Goal: Book appointment/travel/reservation

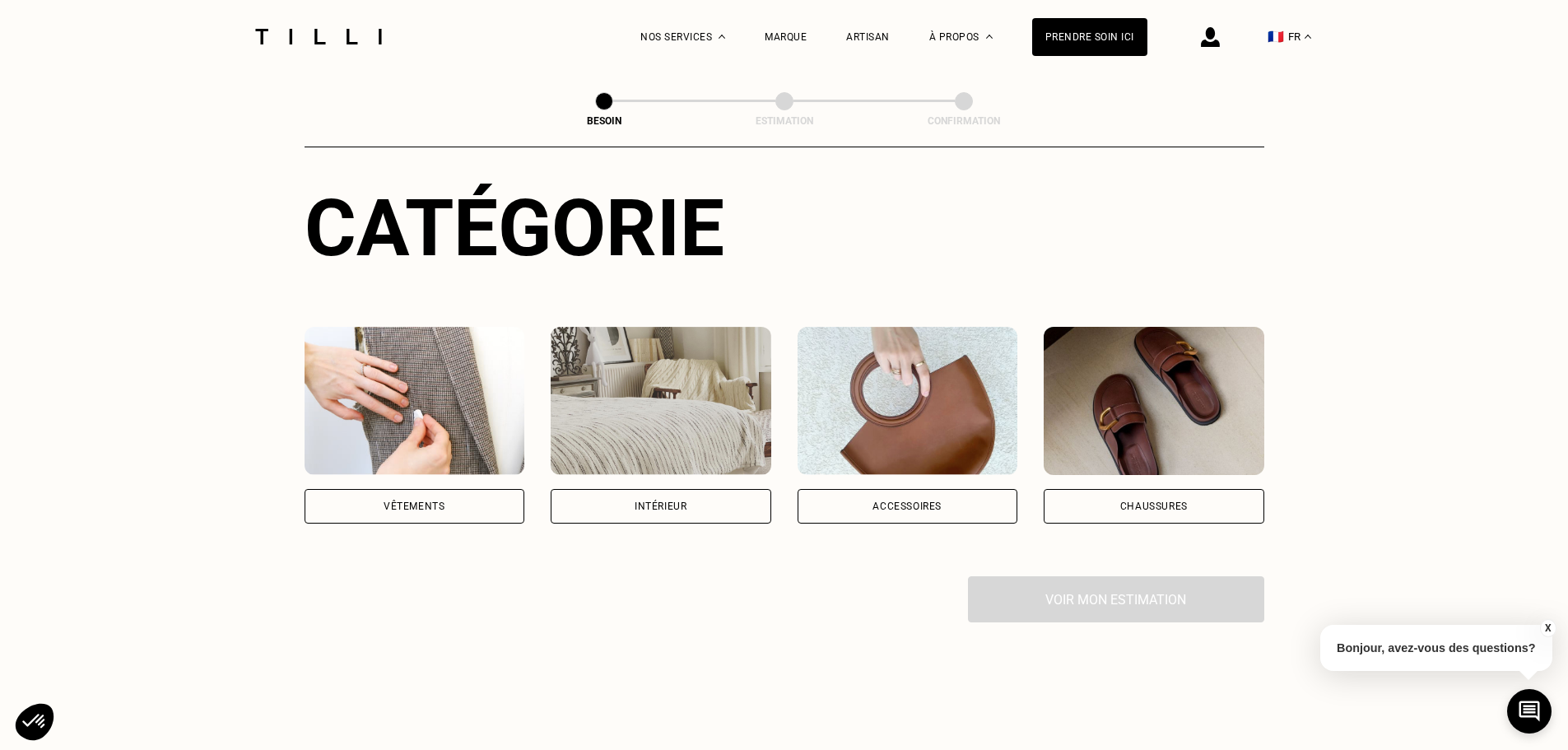
scroll to position [247, 0]
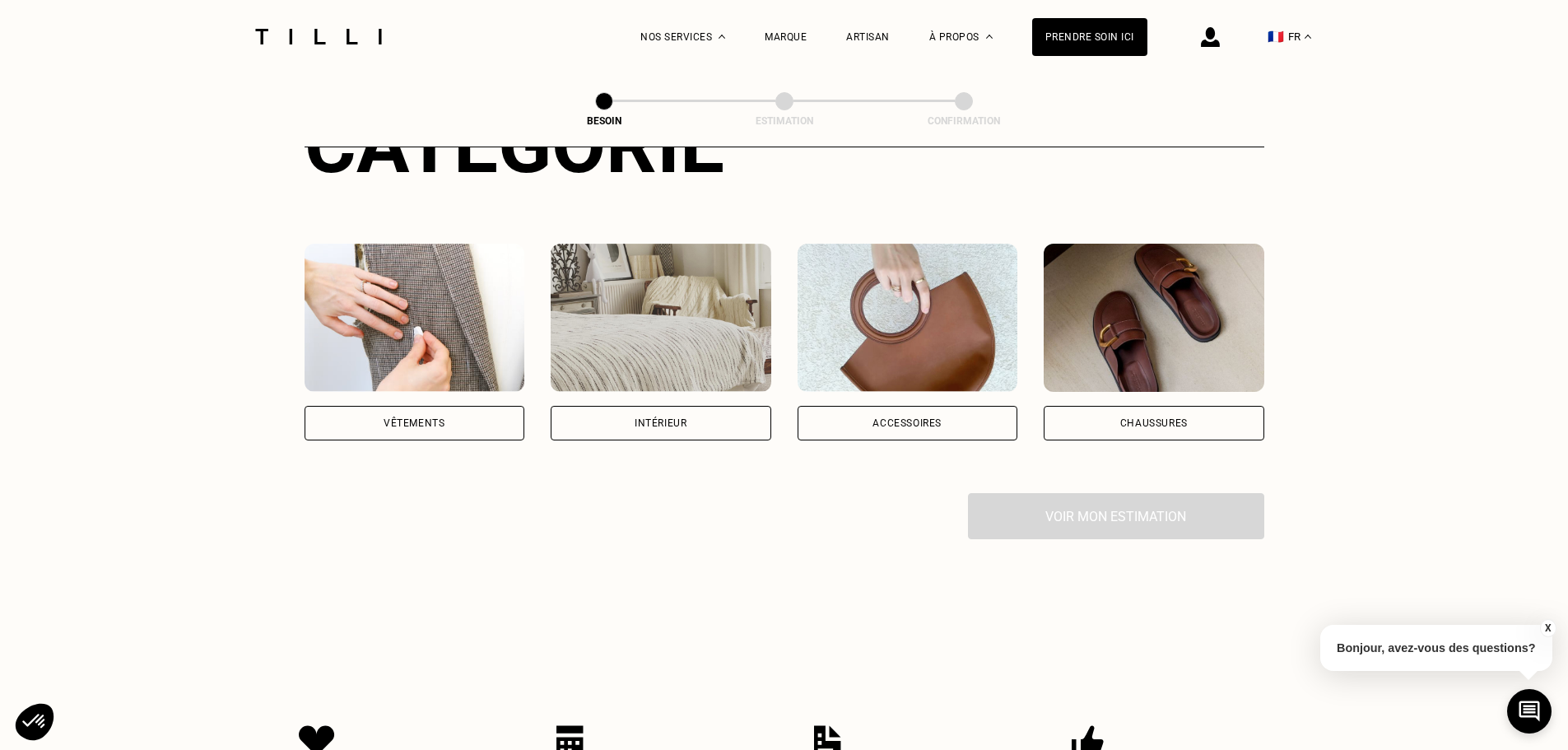
click at [409, 406] on div "Vêtements" at bounding box center [415, 423] width 221 height 35
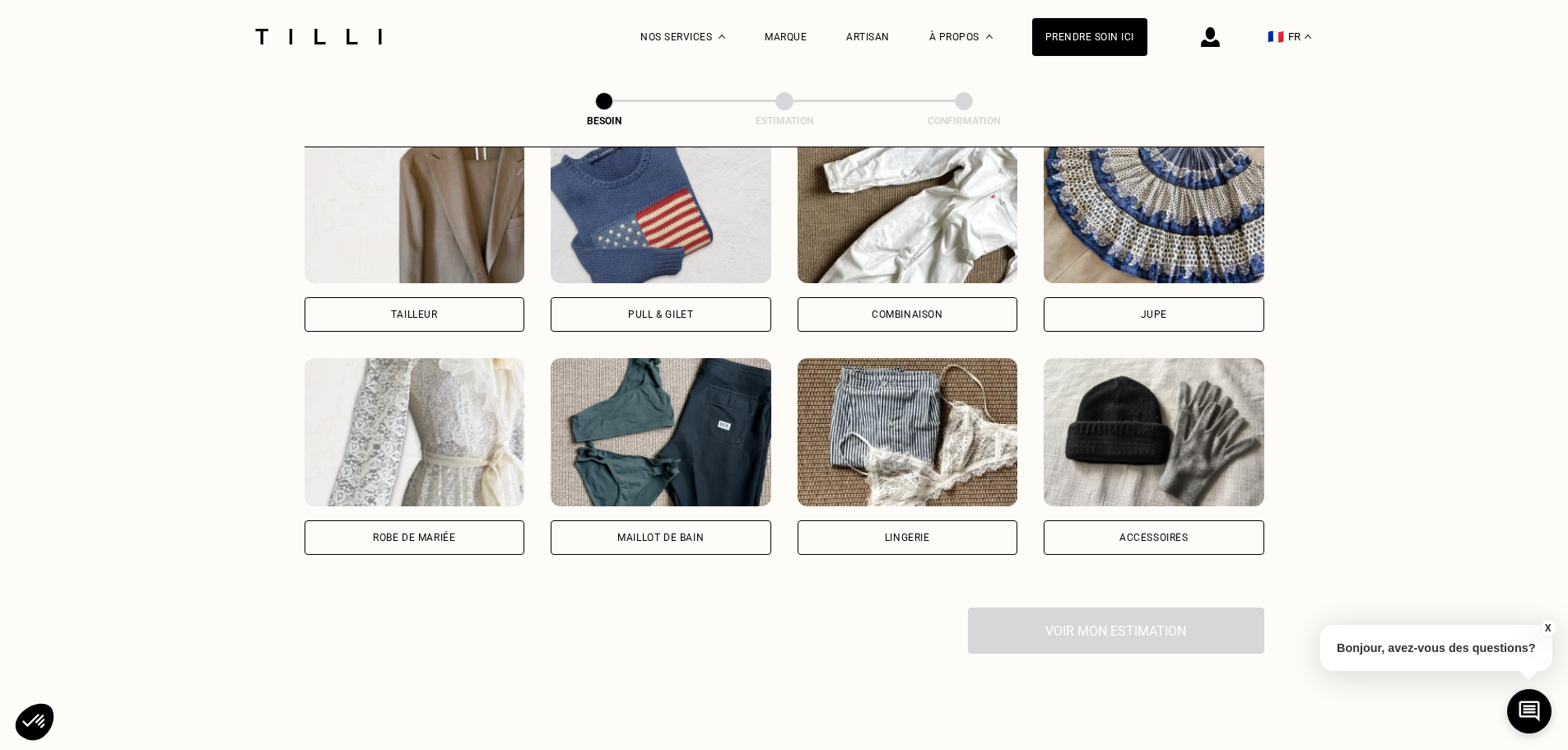
scroll to position [1115, 0]
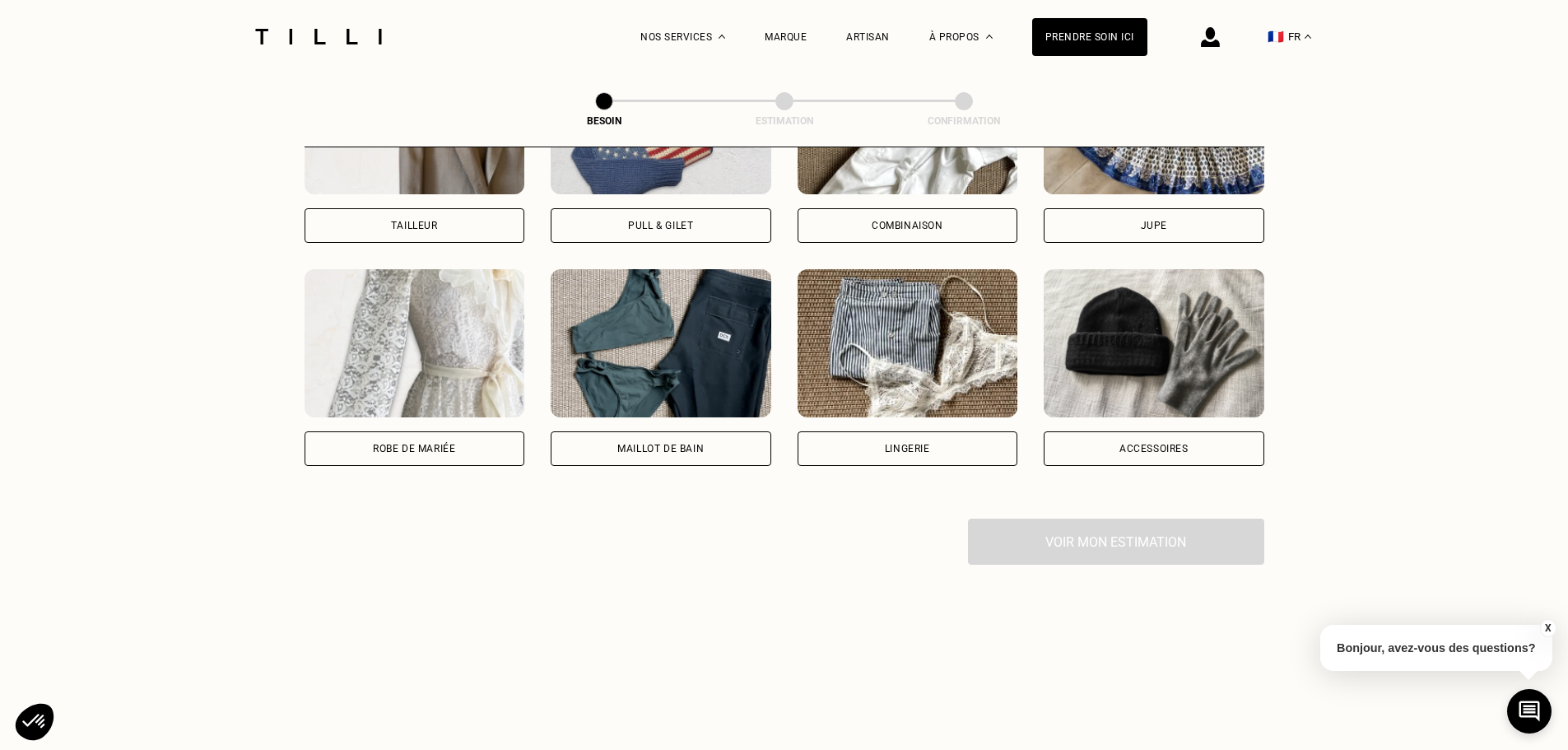
click at [409, 398] on img at bounding box center [415, 344] width 221 height 148
select select "FR"
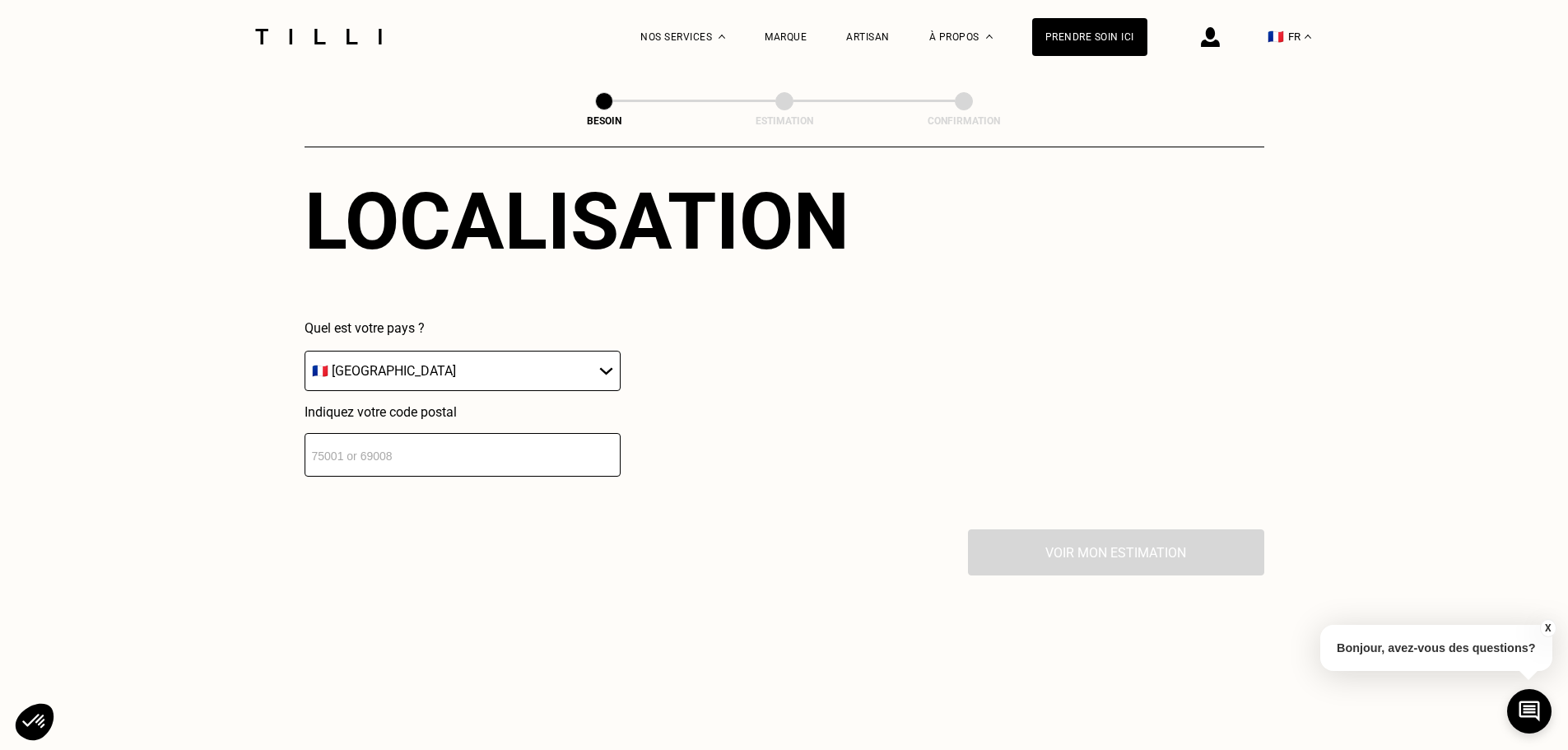
scroll to position [1513, 0]
click at [416, 439] on input "number" at bounding box center [462, 453] width 317 height 44
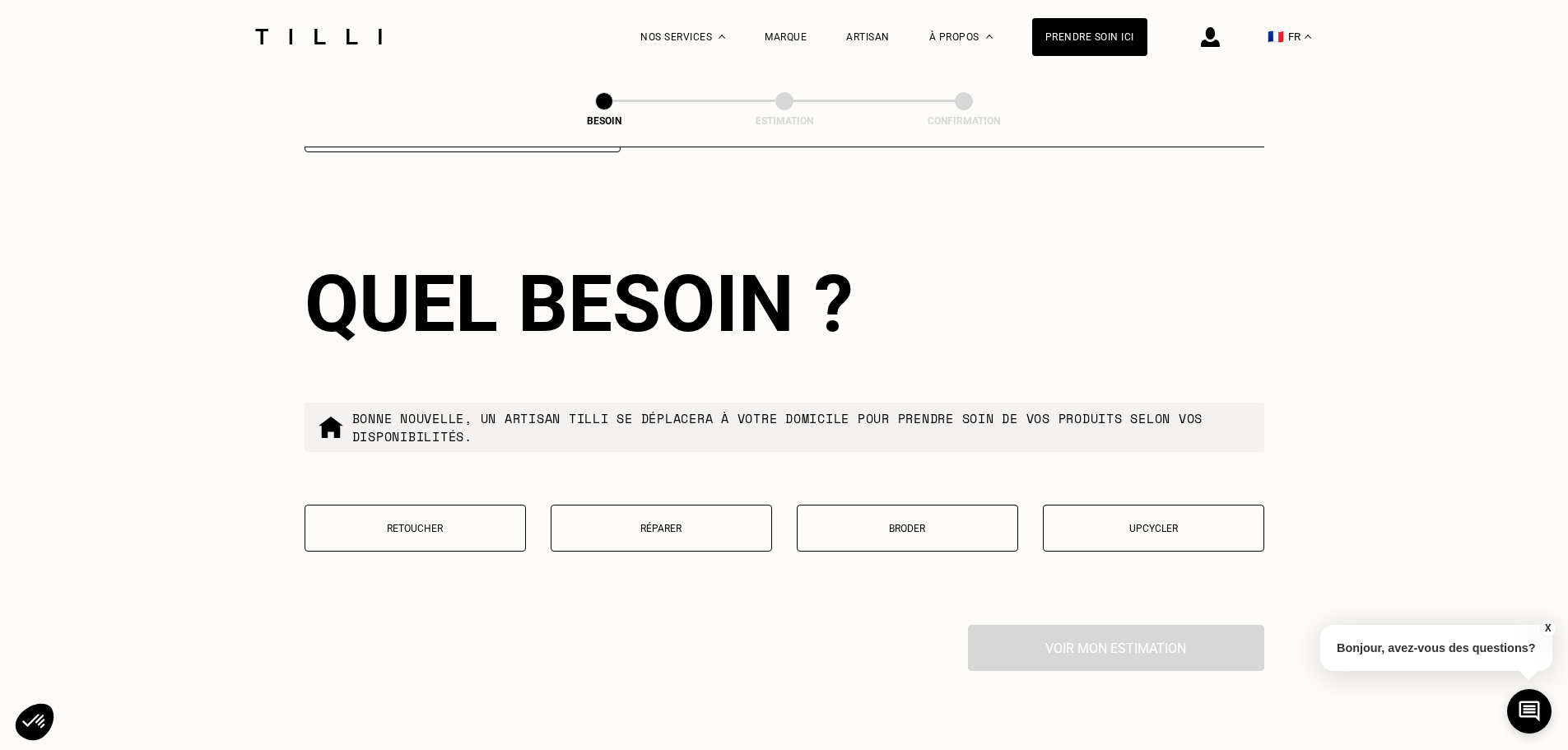
scroll to position [1844, 0]
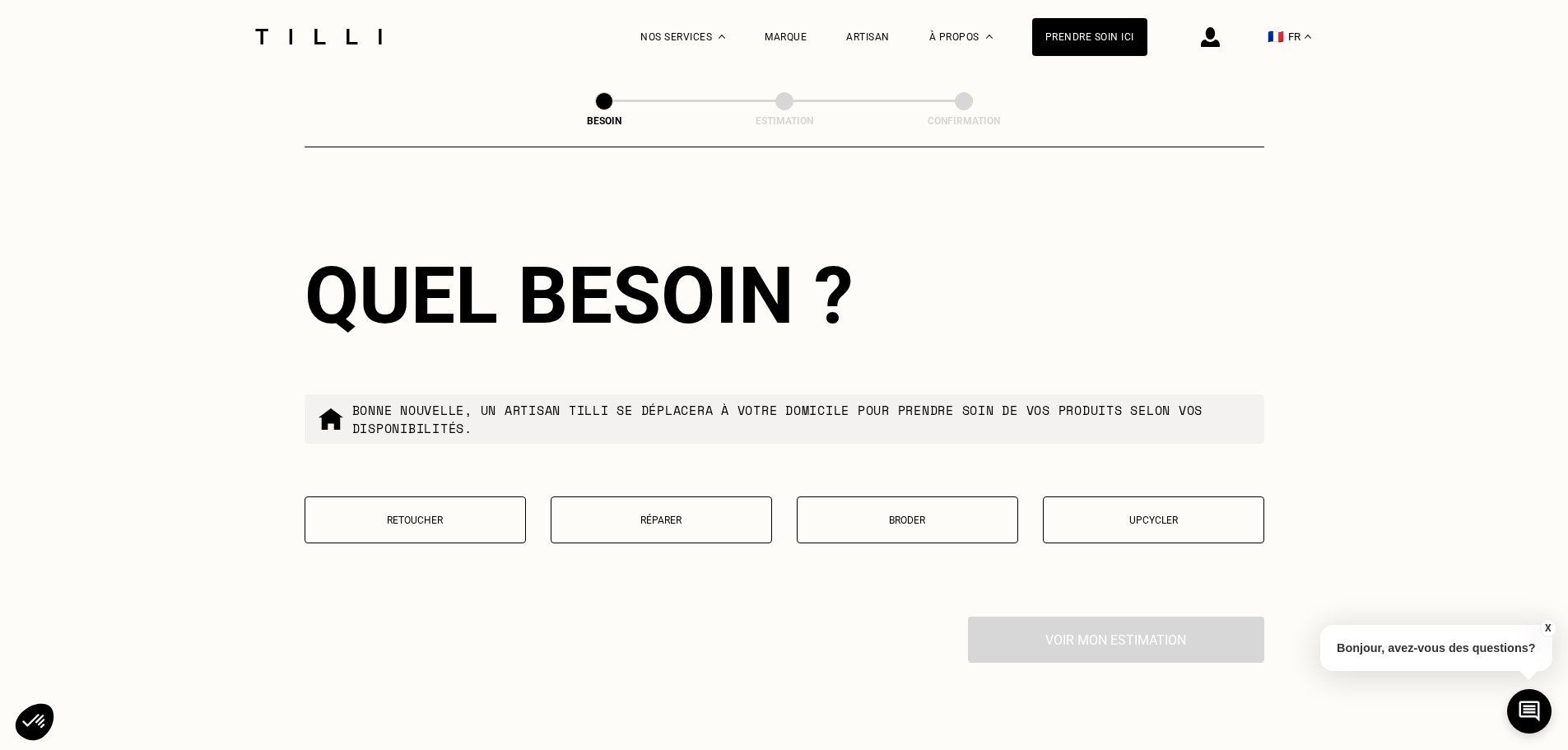
type input "92600"
click at [1170, 524] on button "Upcycler" at bounding box center [1154, 520] width 222 height 47
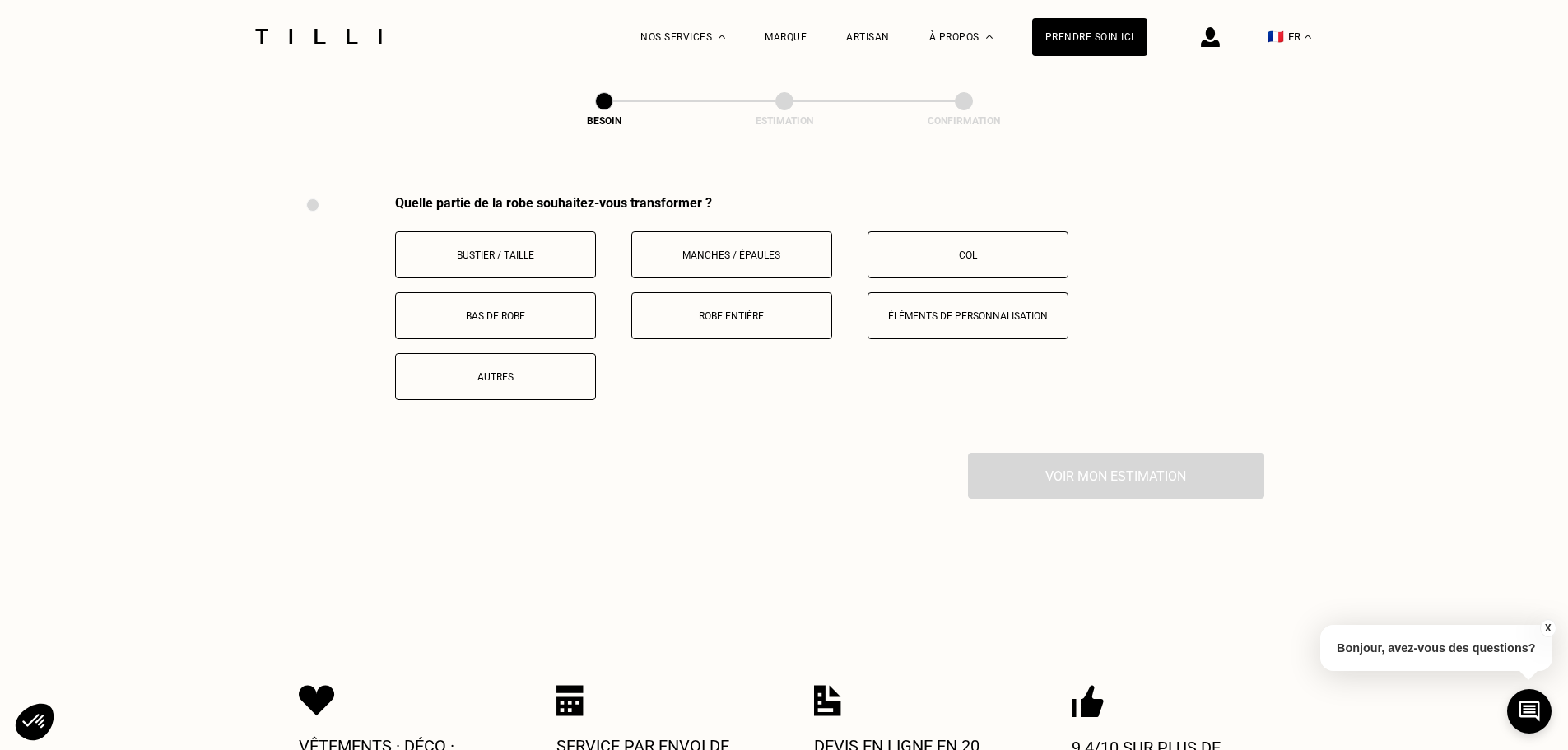
scroll to position [2266, 0]
click at [730, 310] on p "Robe entière" at bounding box center [732, 316] width 183 height 12
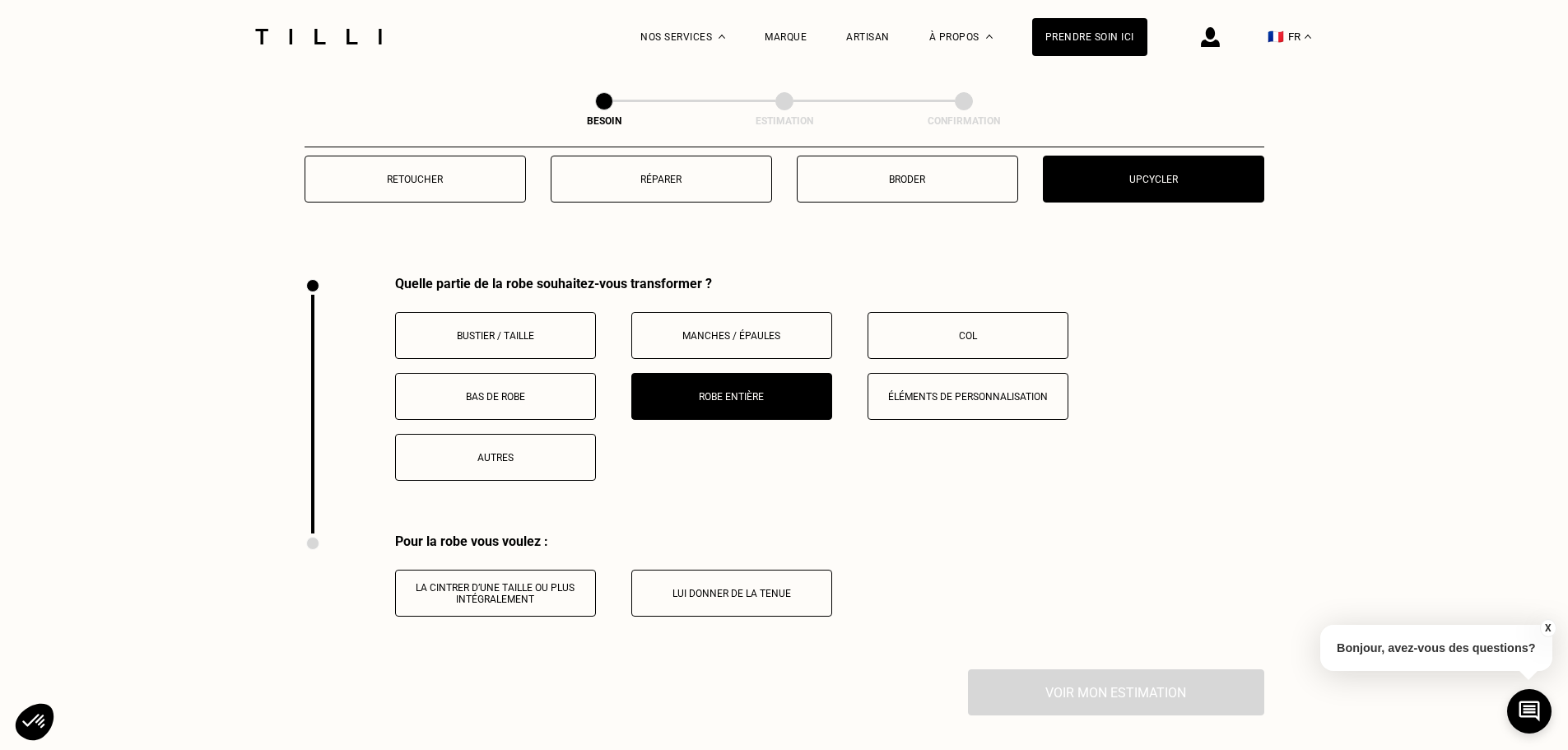
scroll to position [2183, 0]
click at [539, 392] on p "Bas de robe" at bounding box center [496, 398] width 183 height 12
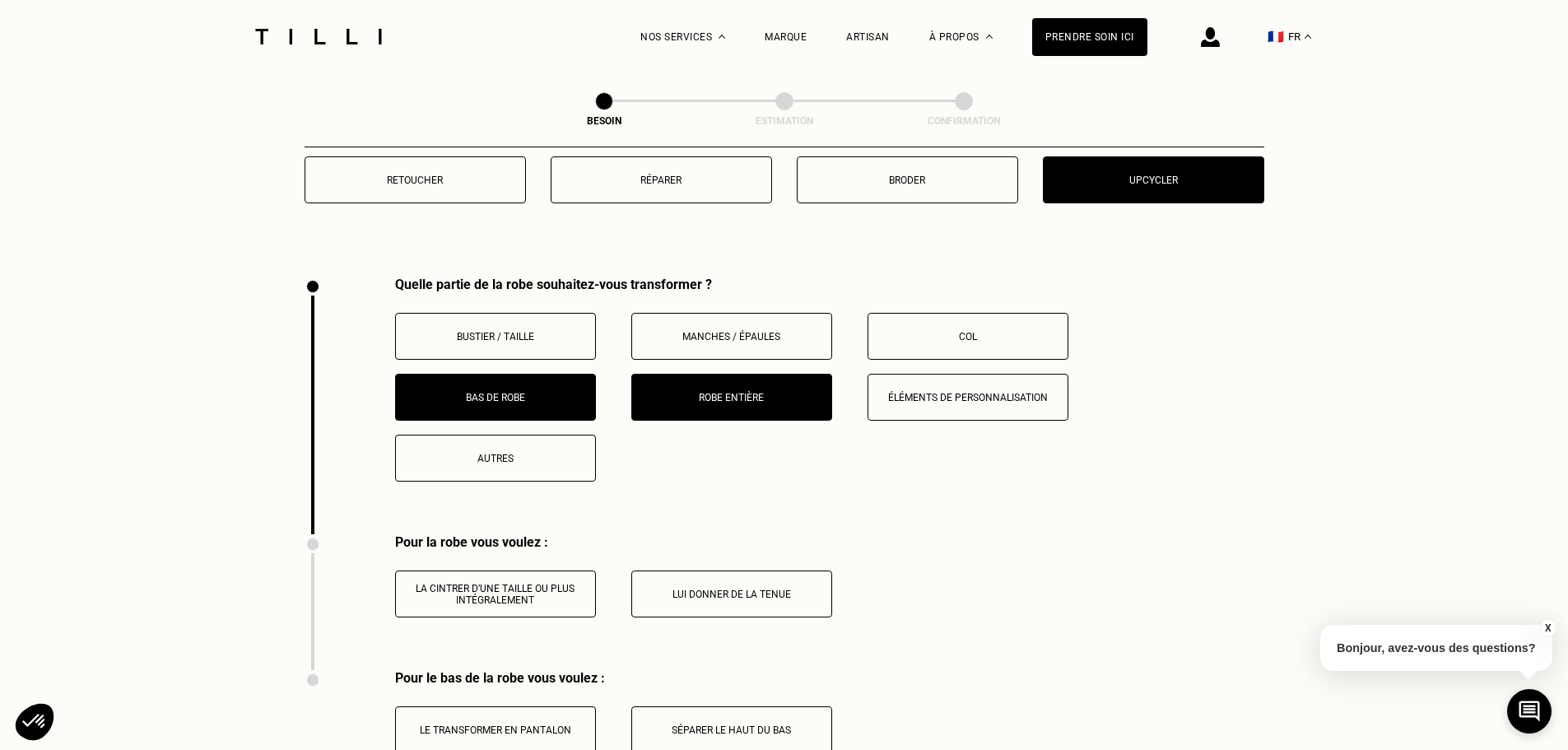
click at [696, 392] on p "Robe entière" at bounding box center [732, 398] width 183 height 12
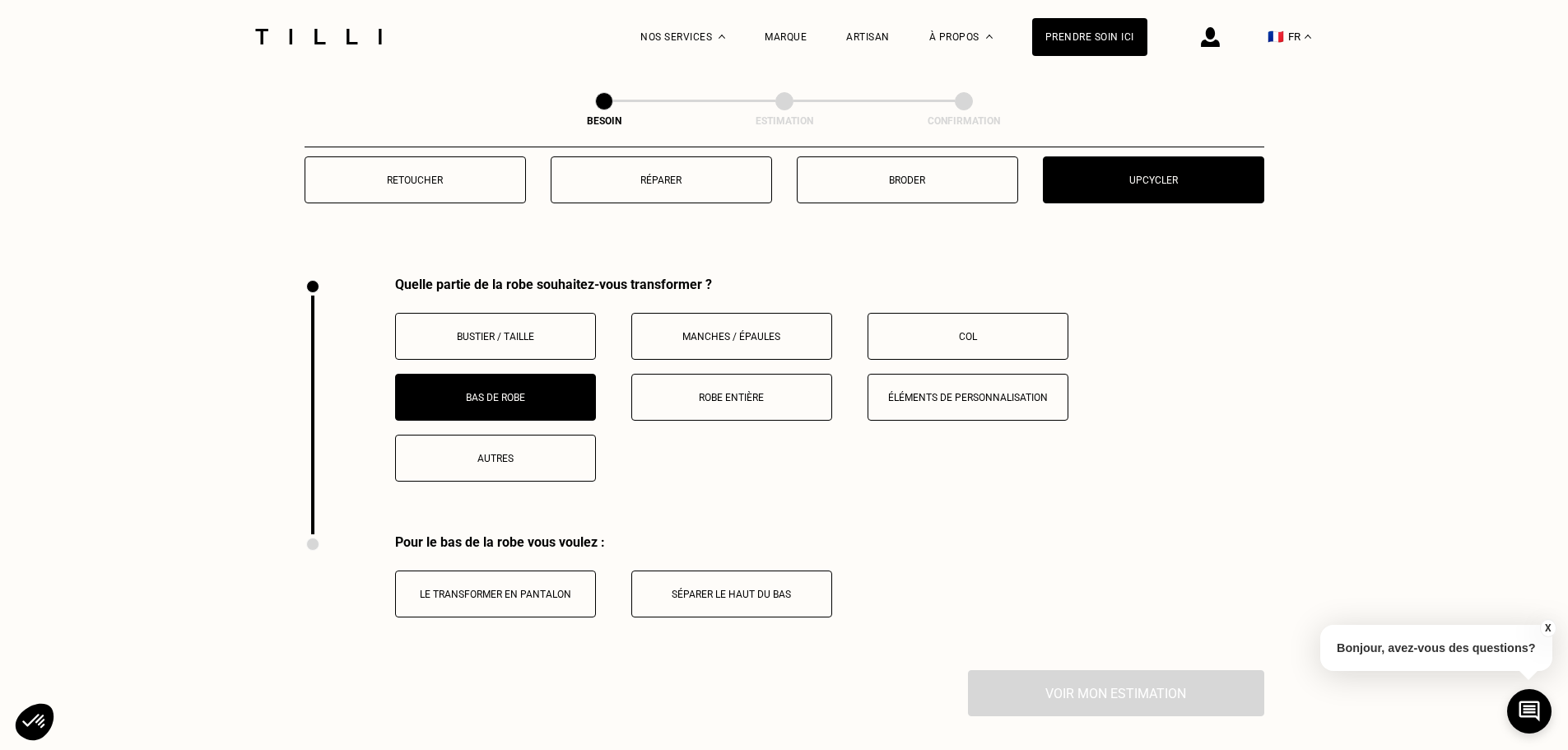
click at [505, 313] on button "Bustier / Taille" at bounding box center [495, 336] width 200 height 47
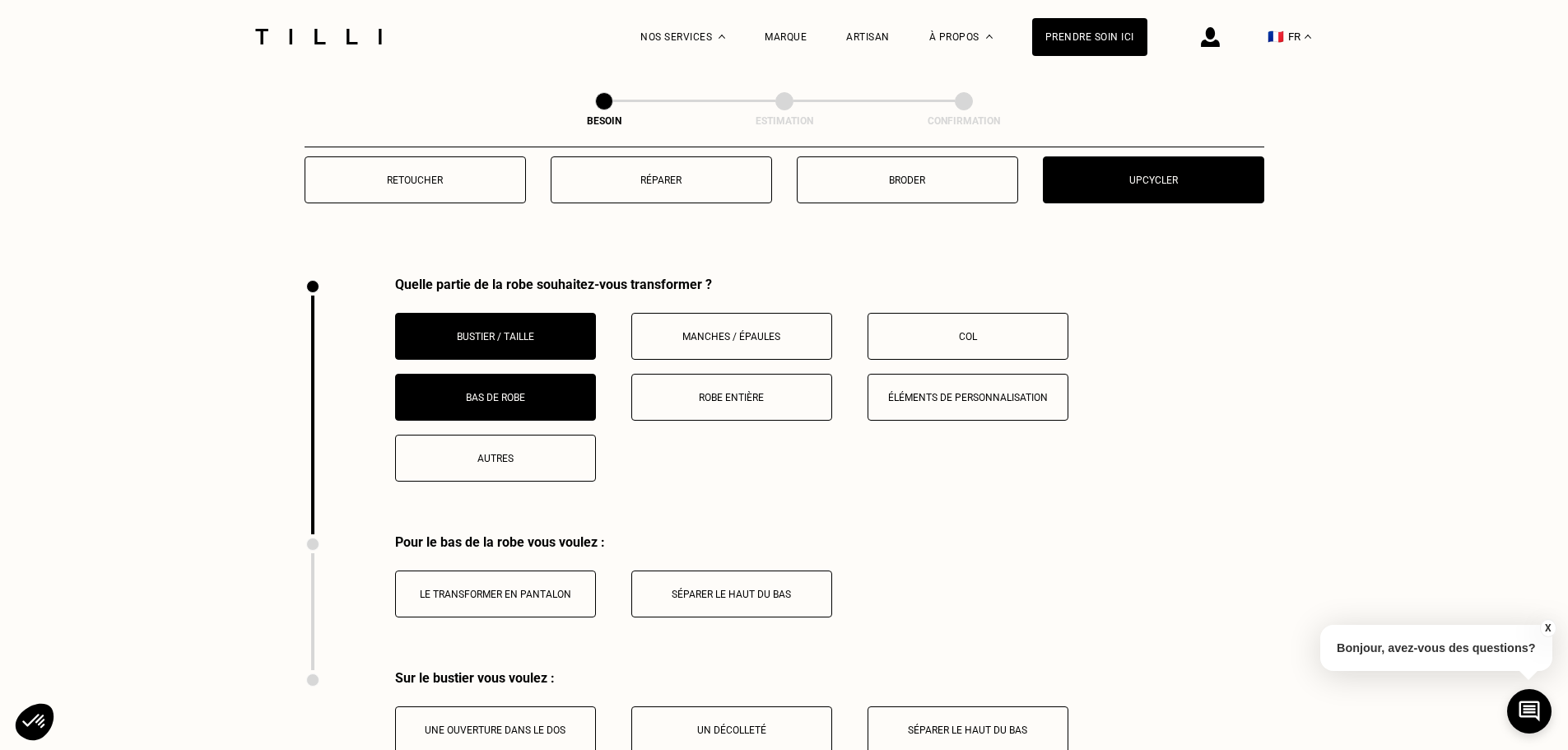
click at [506, 313] on button "Bustier / Taille" at bounding box center [495, 336] width 200 height 47
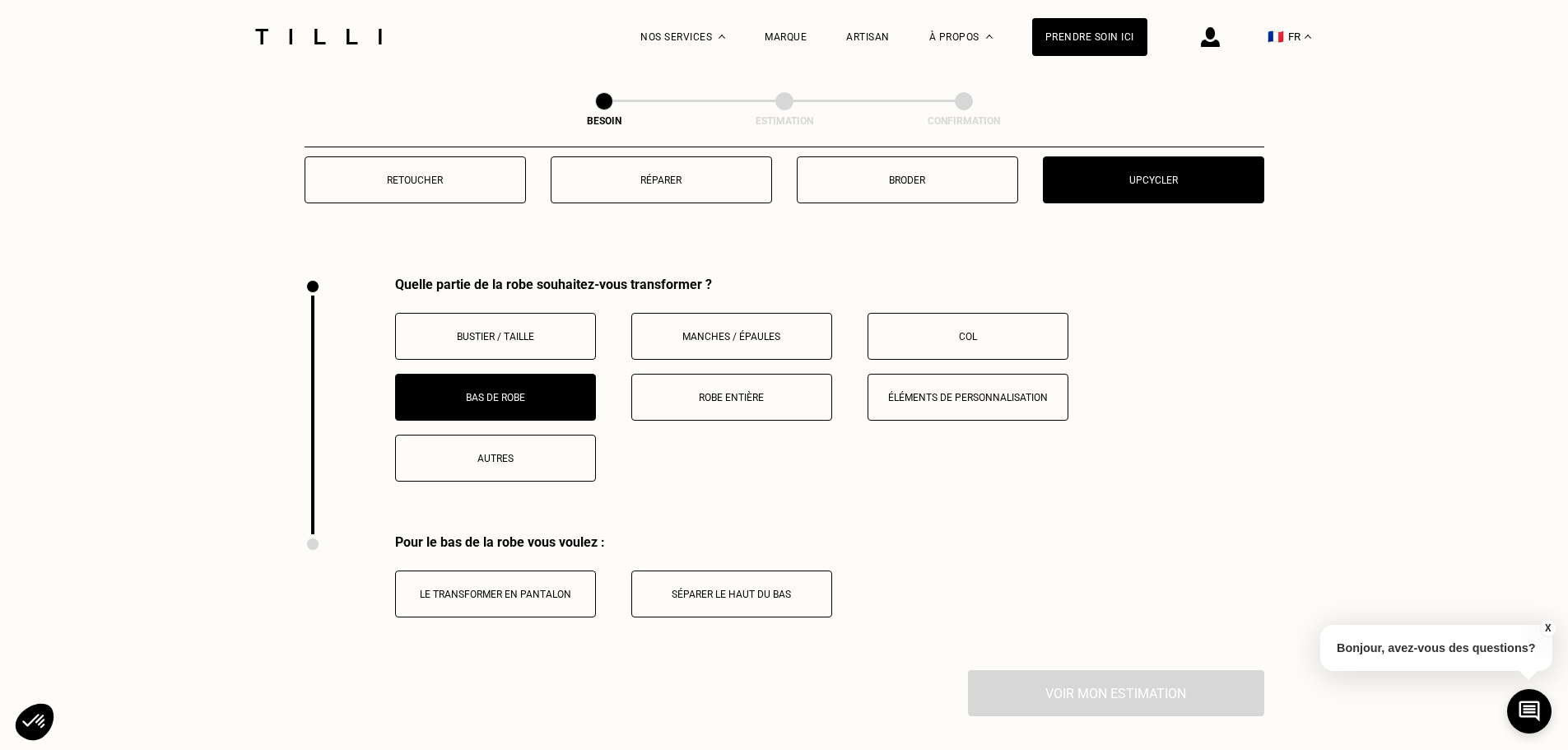
click at [551, 453] on p "Autres" at bounding box center [496, 459] width 183 height 12
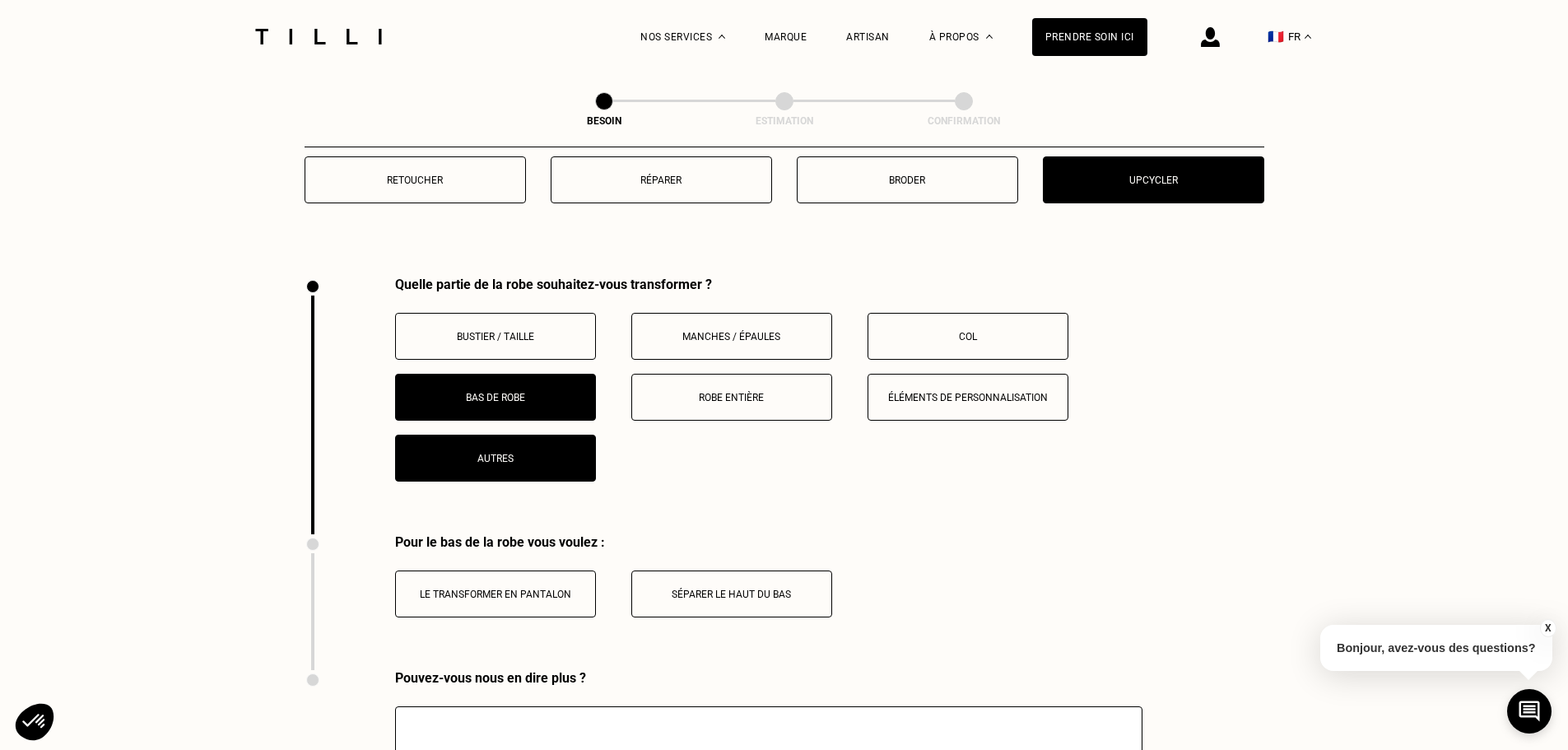
scroll to position [2266, 0]
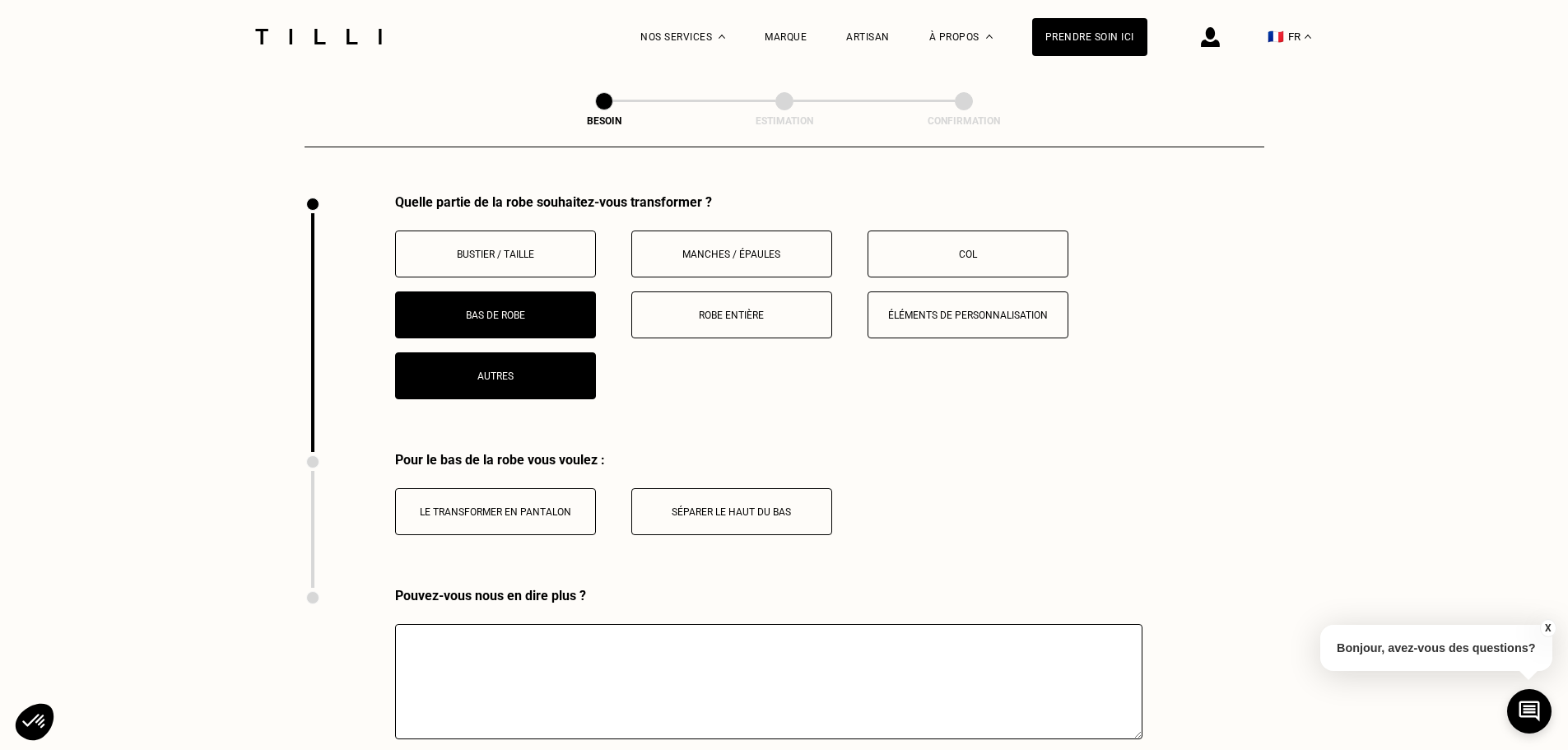
click at [524, 310] on p "Bas de robe" at bounding box center [496, 316] width 183 height 12
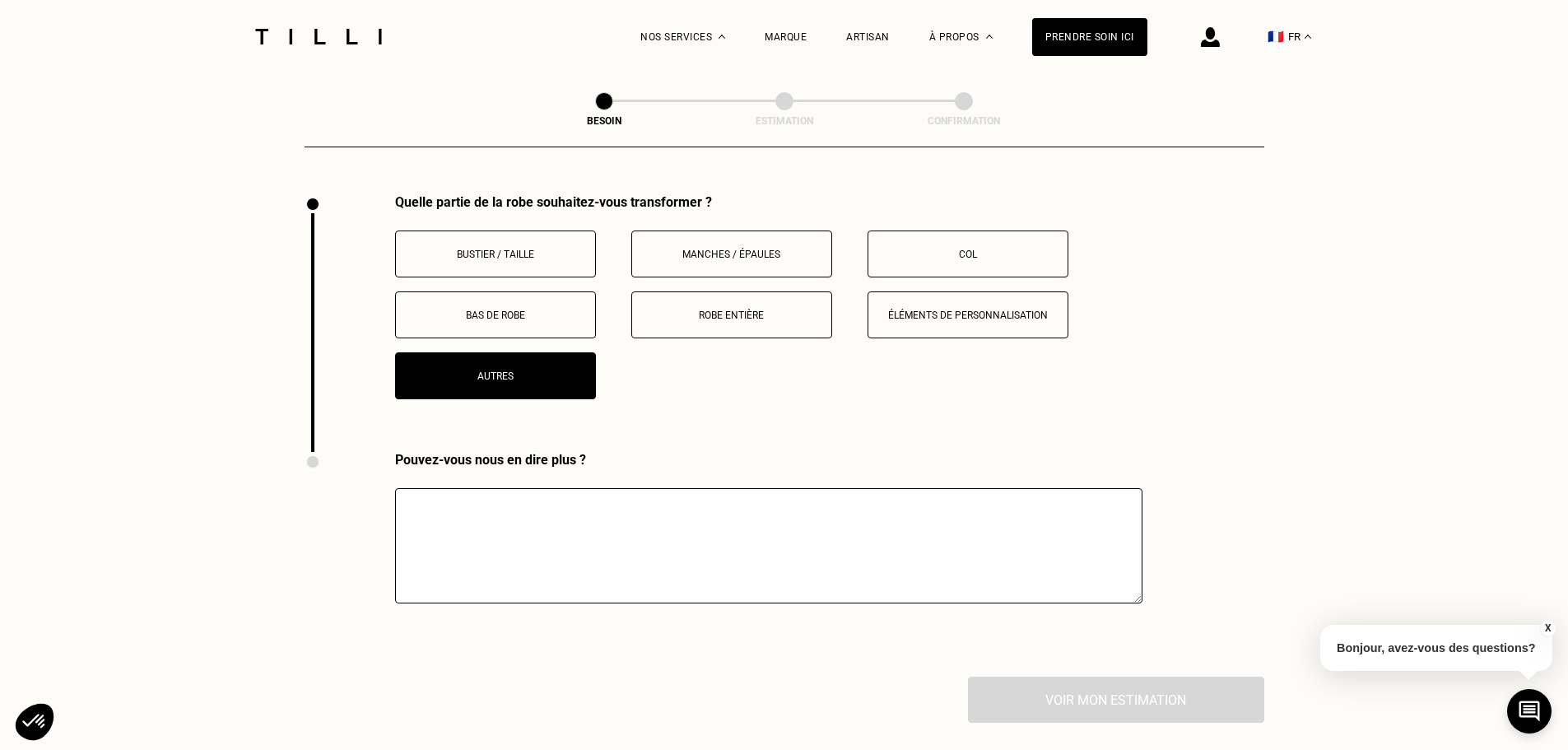
click at [709, 310] on p "Robe entière" at bounding box center [732, 316] width 183 height 12
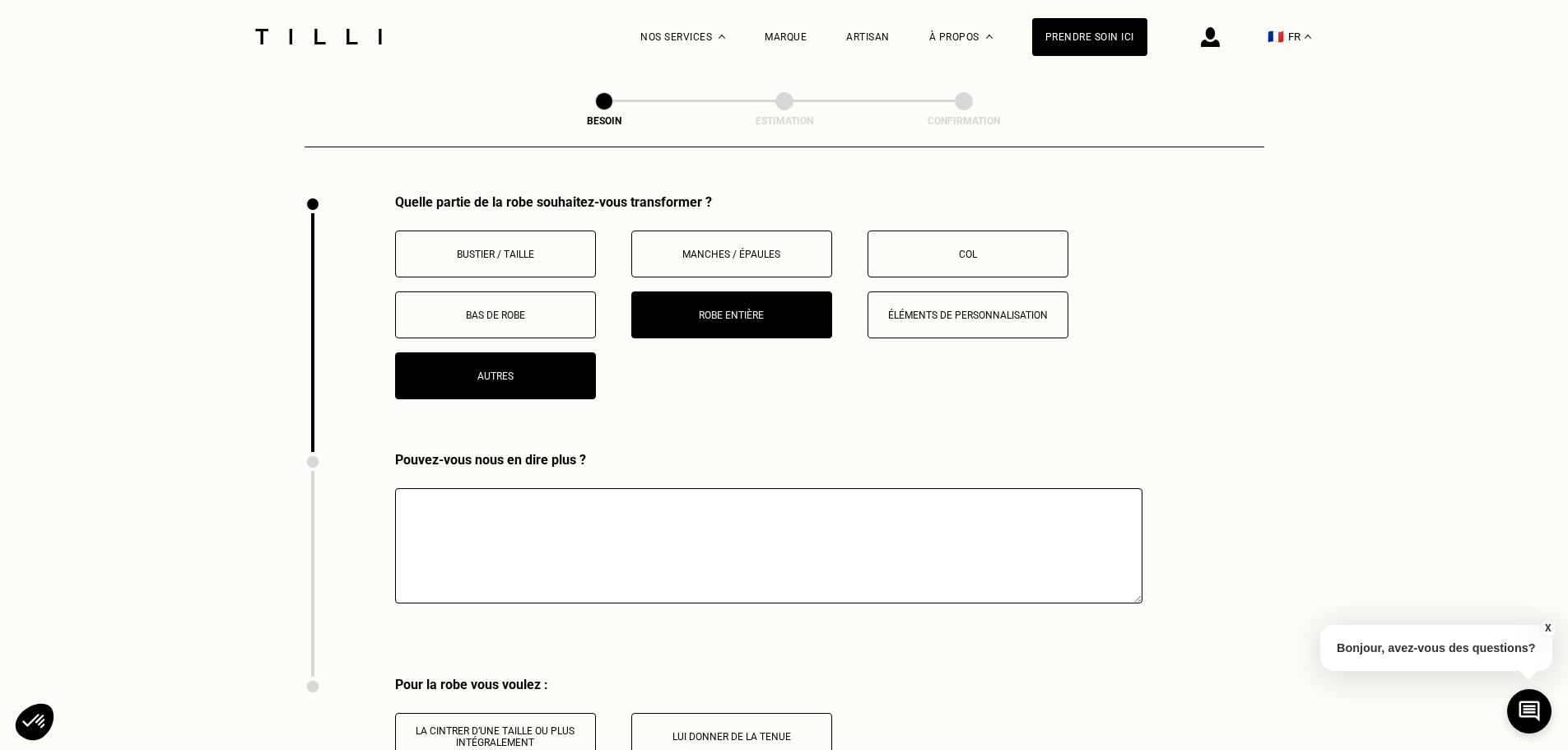
click at [719, 317] on button "Robe entière" at bounding box center [731, 315] width 200 height 47
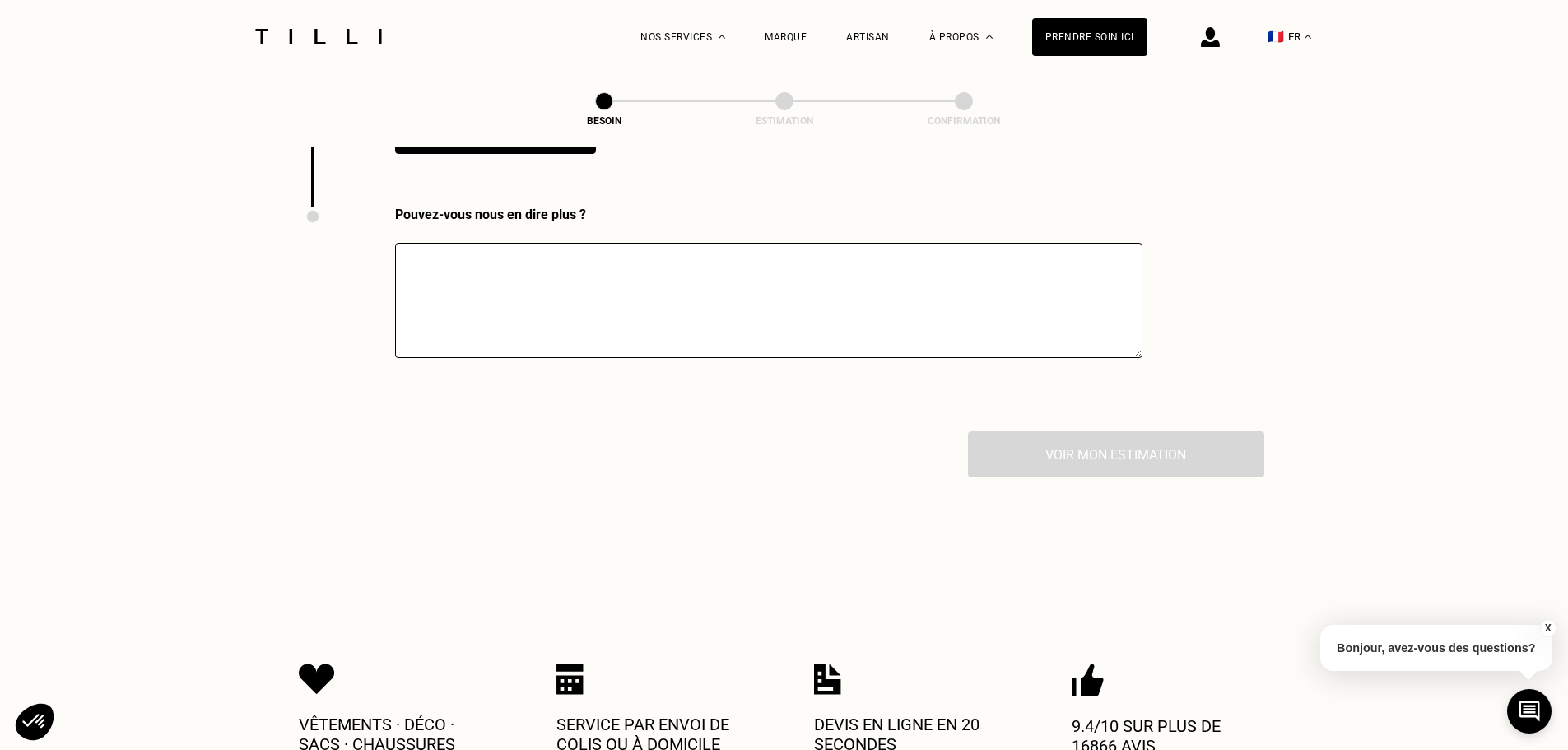
scroll to position [2513, 0]
click at [723, 279] on textarea at bounding box center [769, 299] width 747 height 115
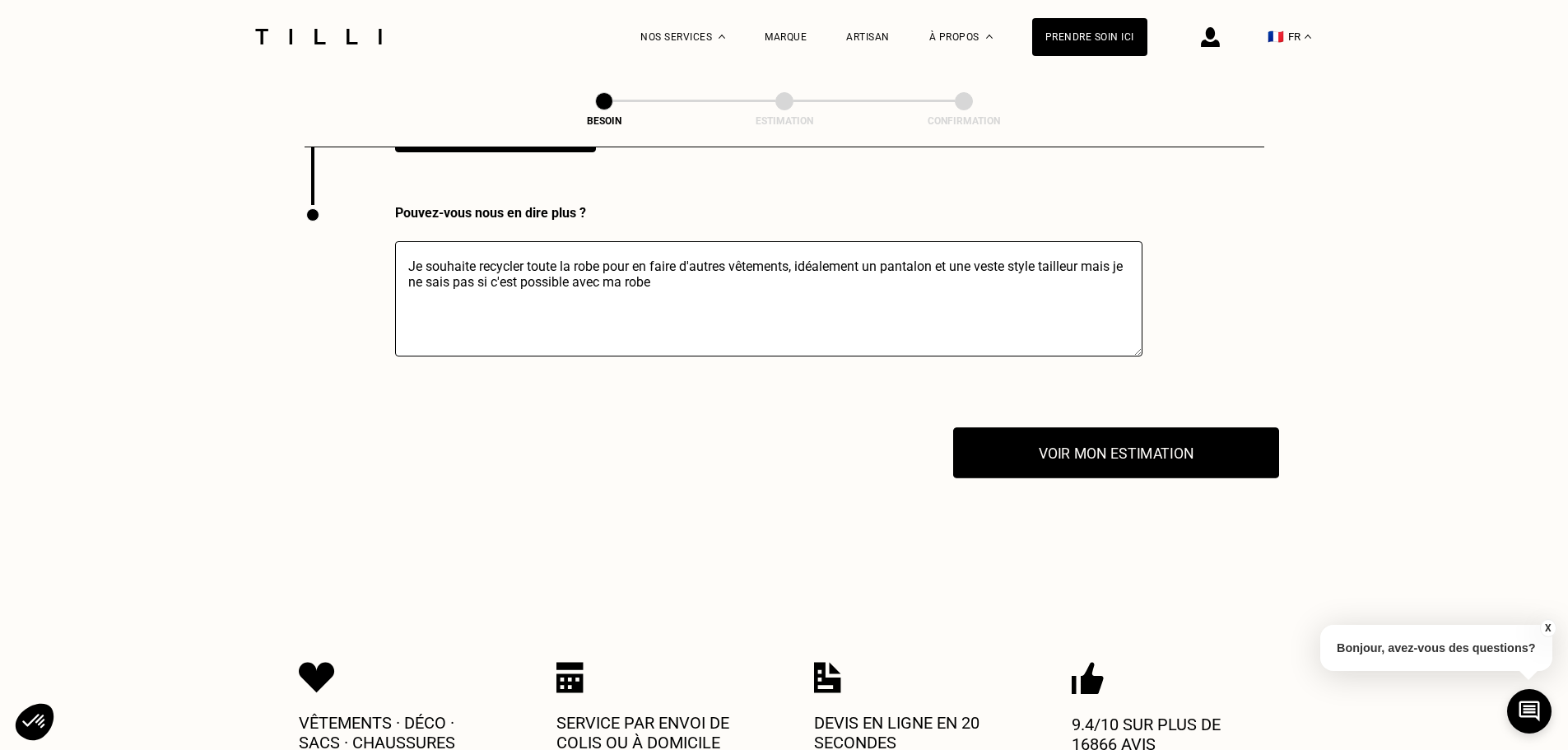
type textarea "Je souhaite recycler toute la robe pour en faire d'autres vêtements, idéalement…"
click at [1087, 452] on button "Voir mon estimation" at bounding box center [1116, 453] width 326 height 51
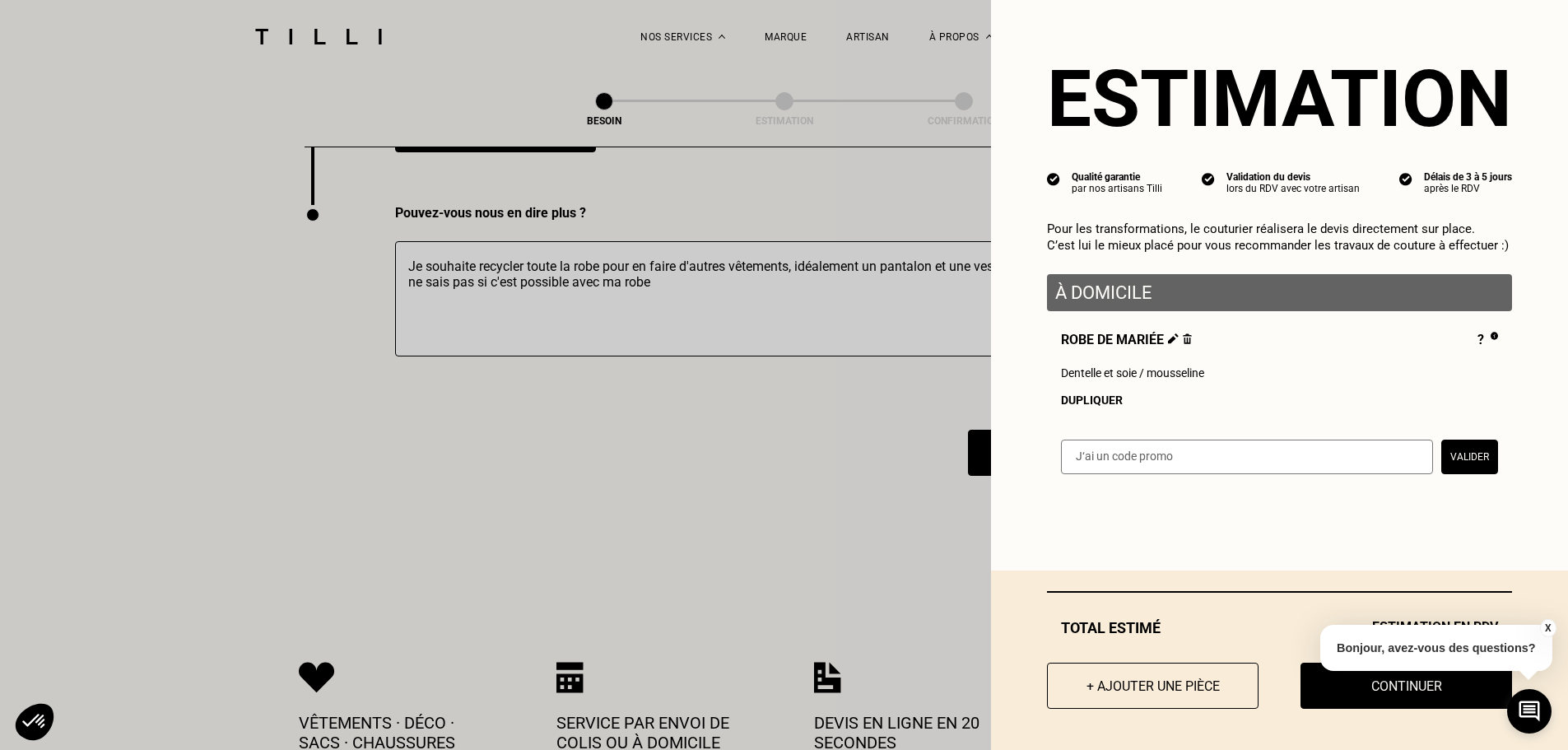
click at [1547, 631] on button "X" at bounding box center [1547, 628] width 16 height 18
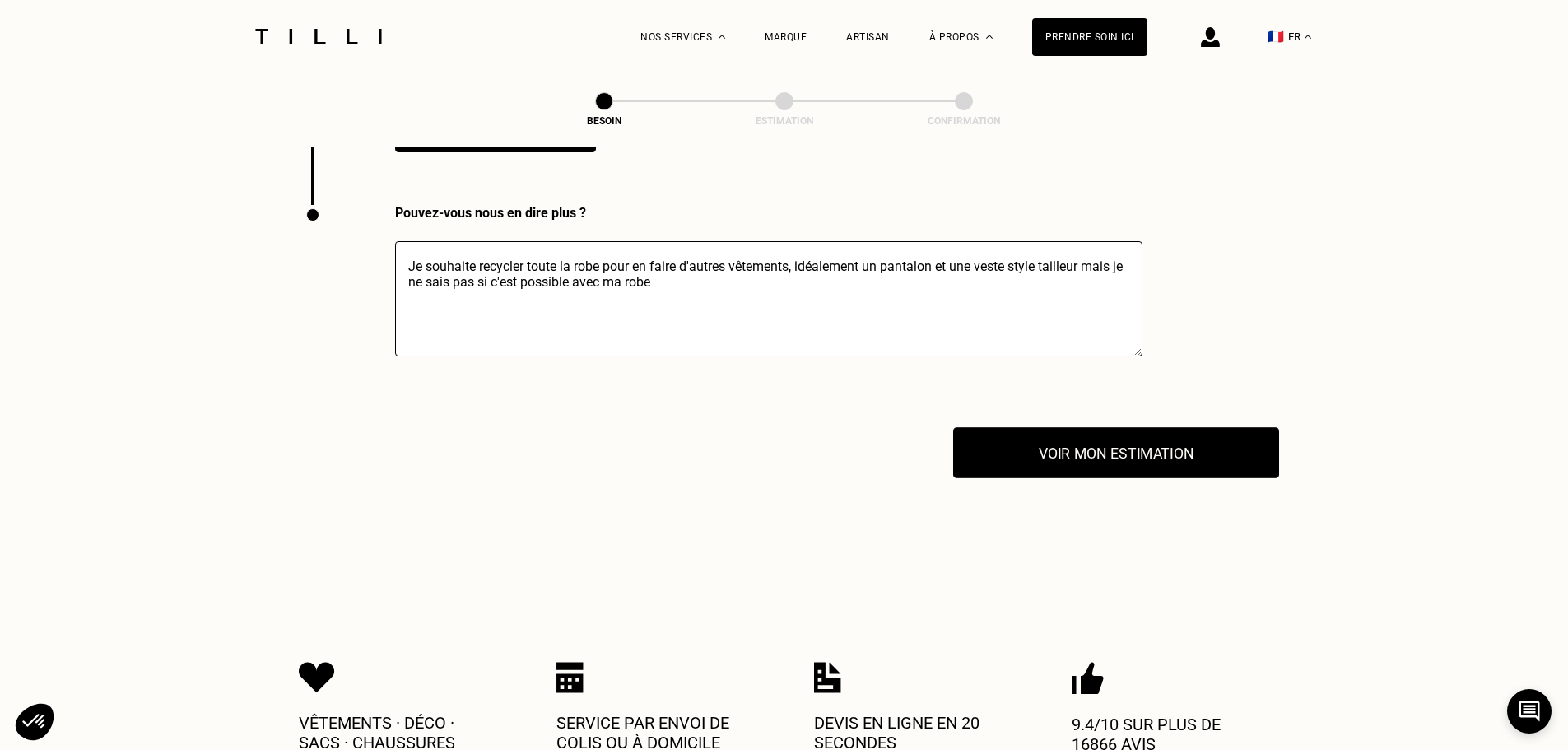
click at [1185, 445] on button "Voir mon estimation" at bounding box center [1116, 453] width 326 height 51
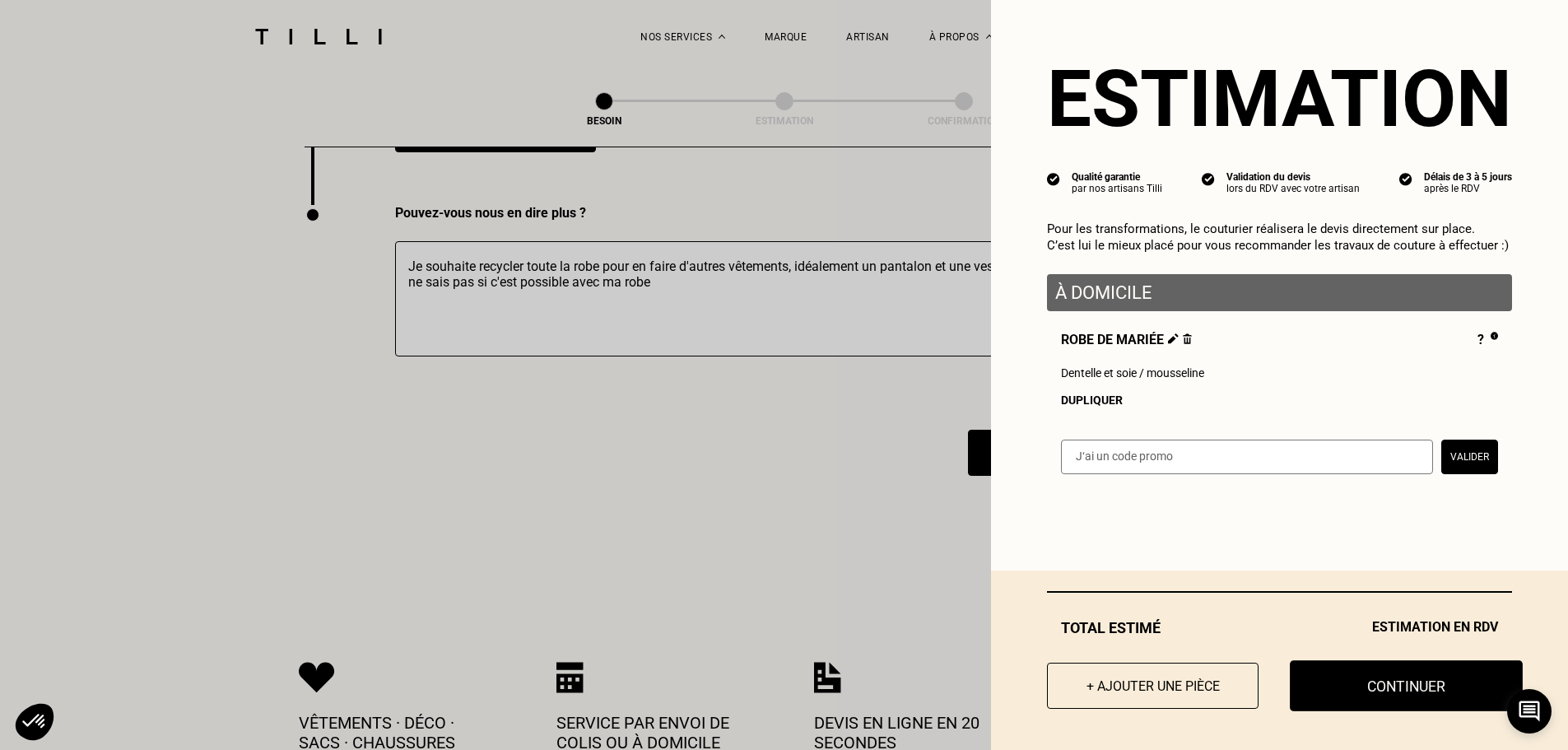
click at [1347, 695] on button "Continuer" at bounding box center [1406, 686] width 233 height 51
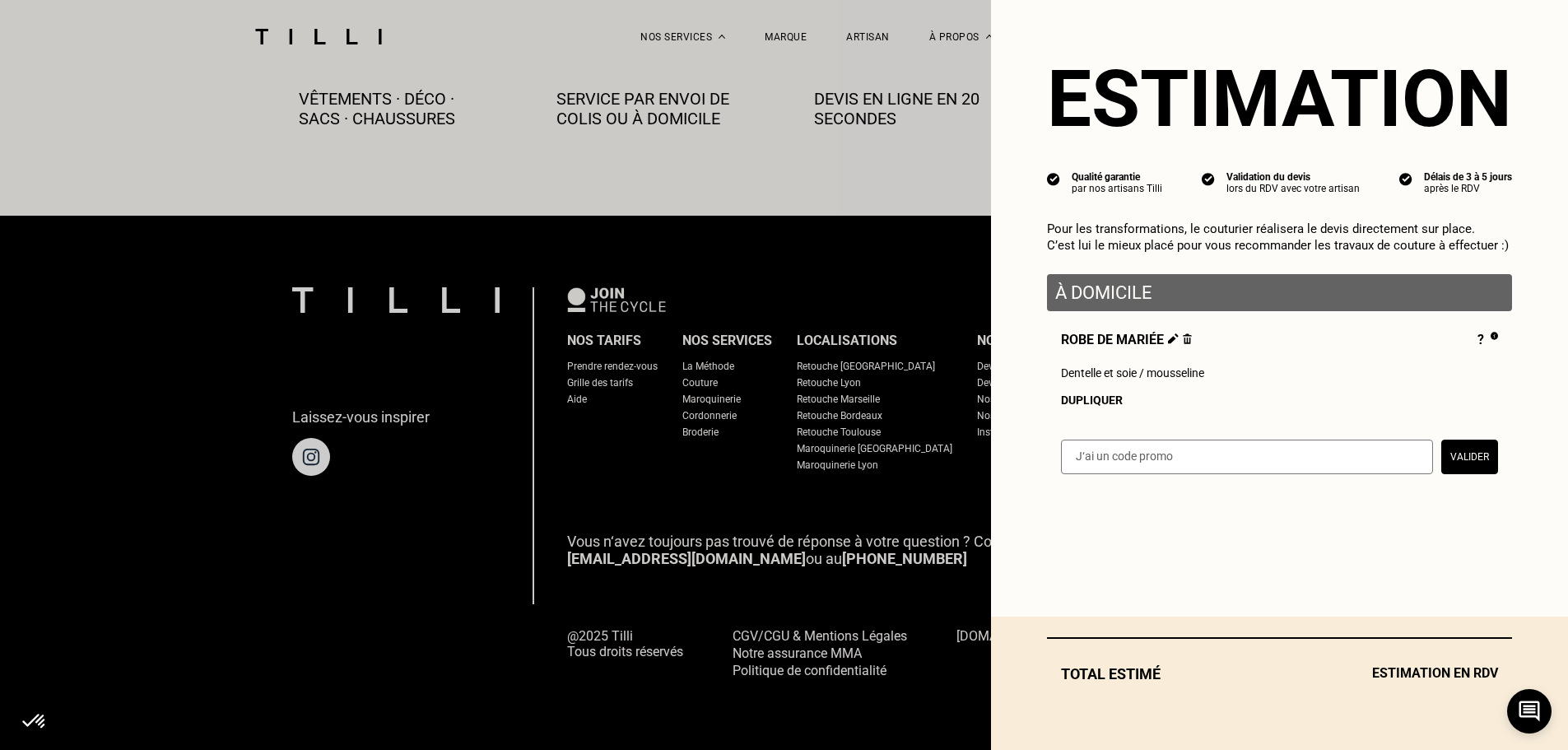
scroll to position [918, 0]
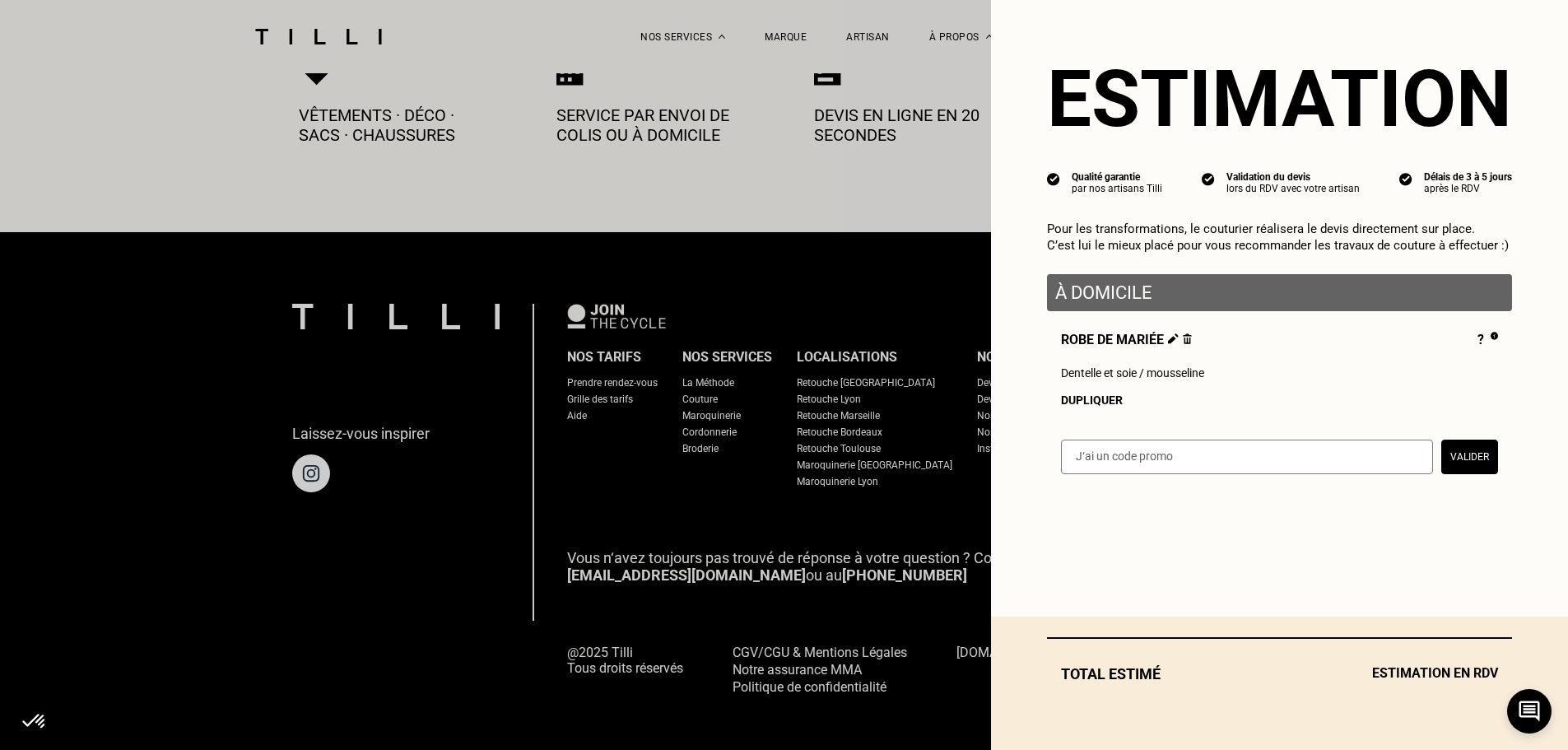
select select "FR"
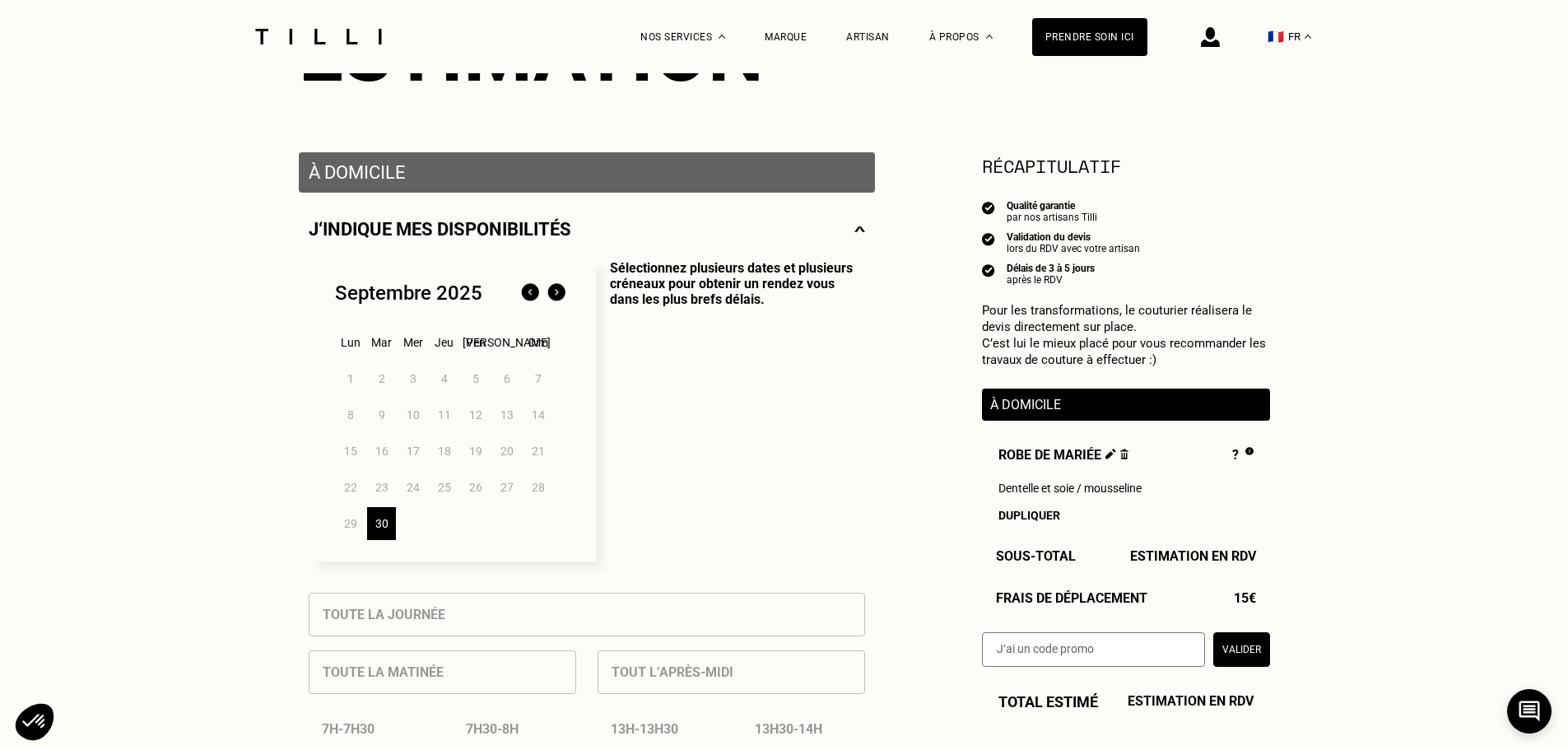
scroll to position [247, 0]
click at [555, 303] on img at bounding box center [556, 292] width 26 height 26
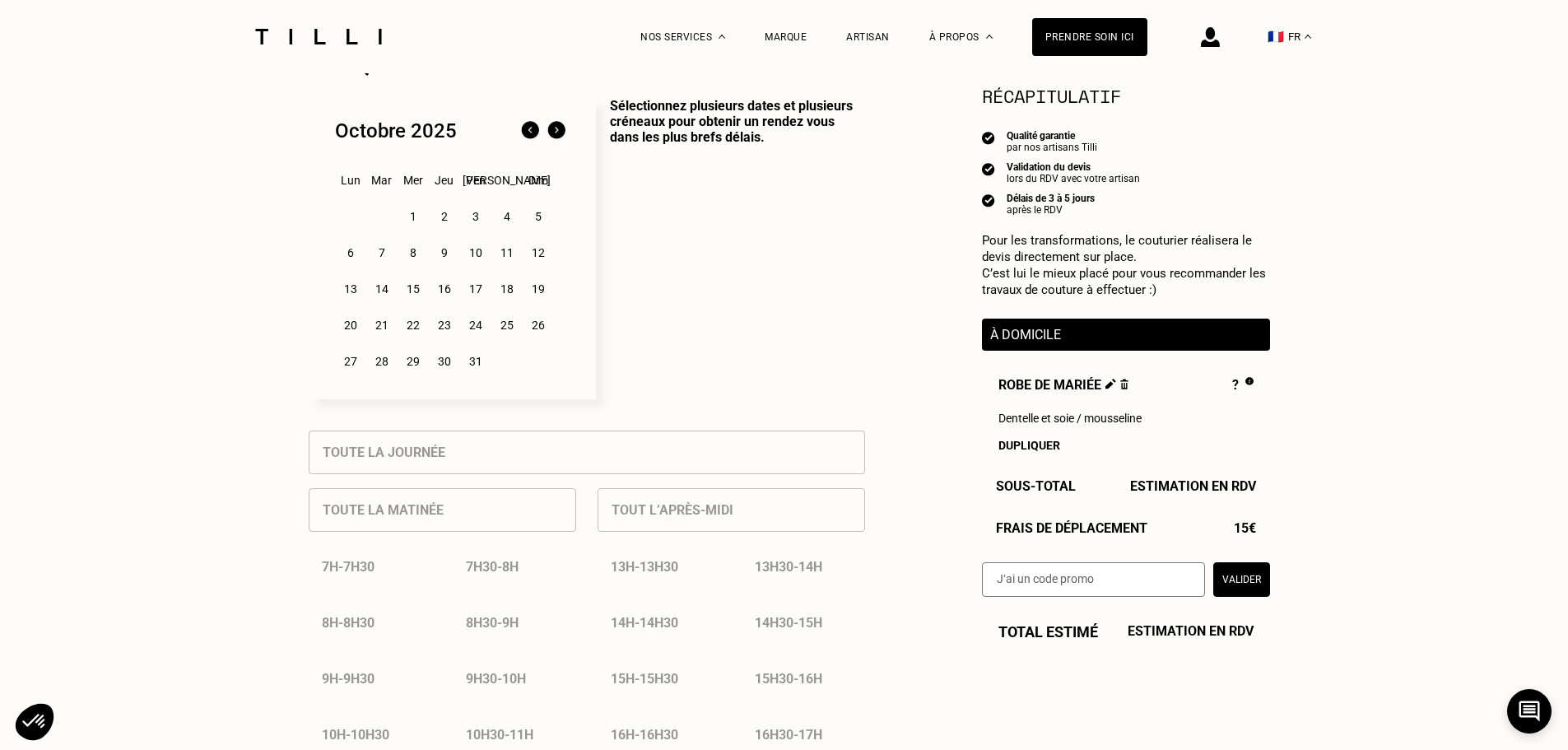
scroll to position [411, 0]
click at [412, 218] on div "1" at bounding box center [413, 213] width 29 height 33
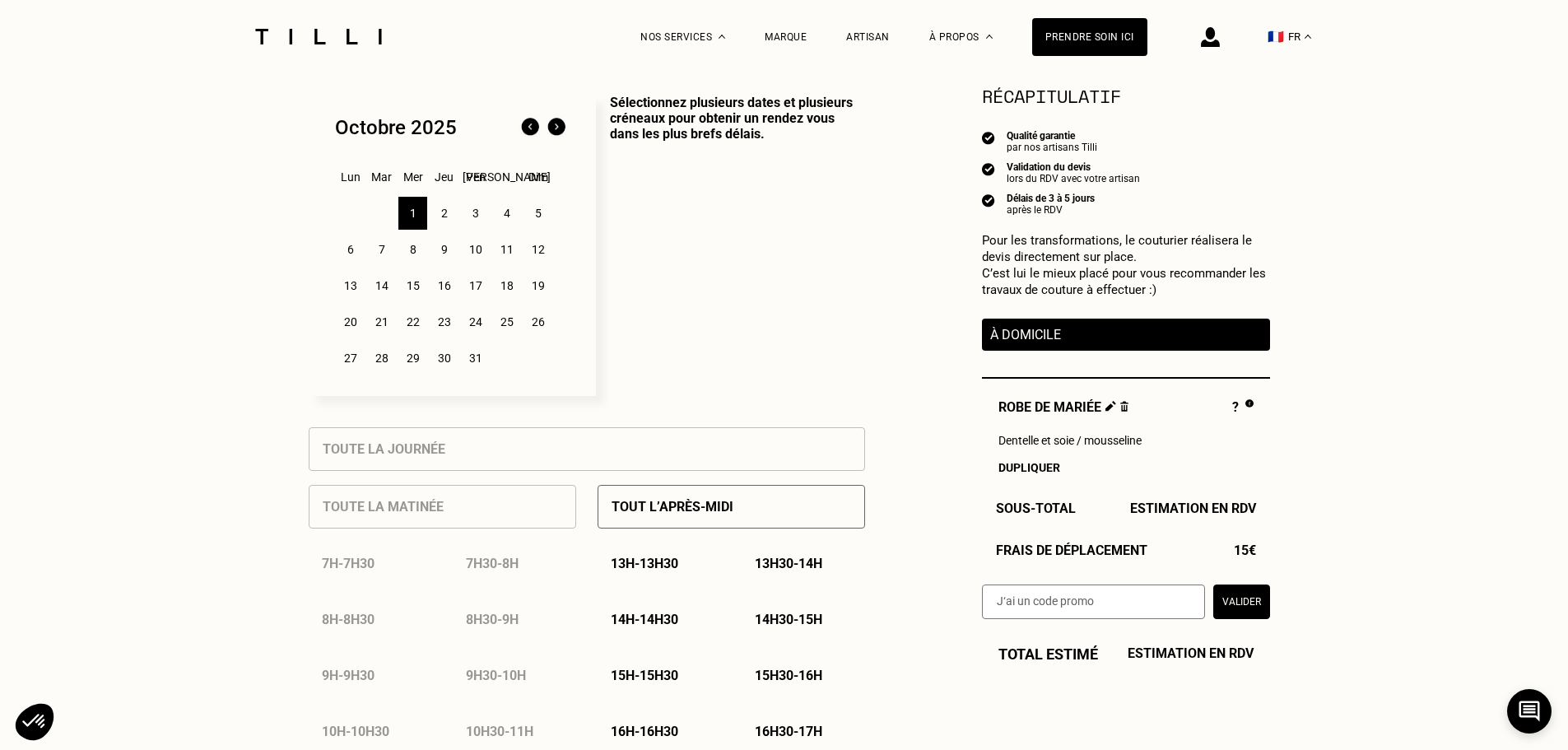
click at [444, 213] on div "2" at bounding box center [444, 213] width 29 height 33
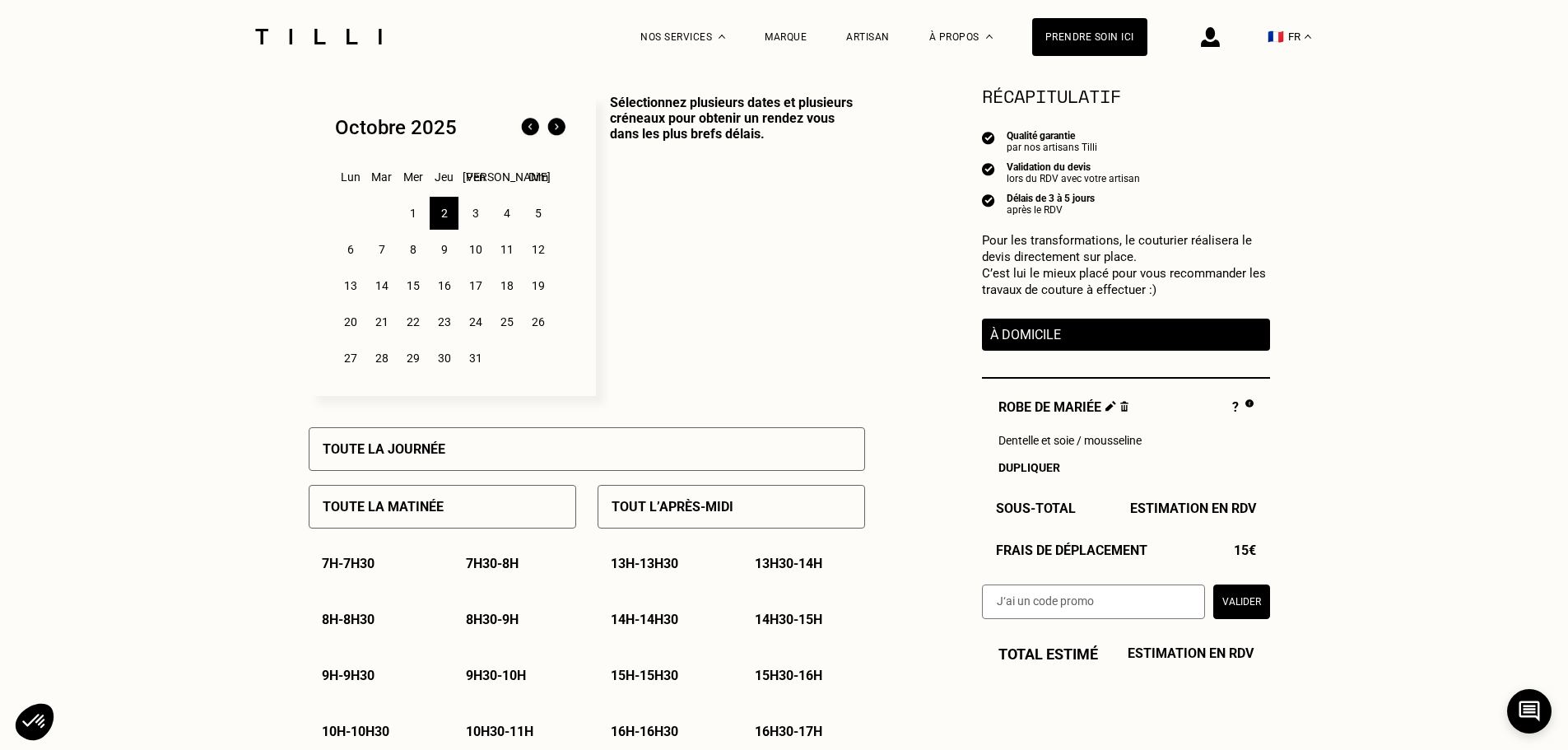
click at [501, 211] on div "4" at bounding box center [507, 213] width 29 height 33
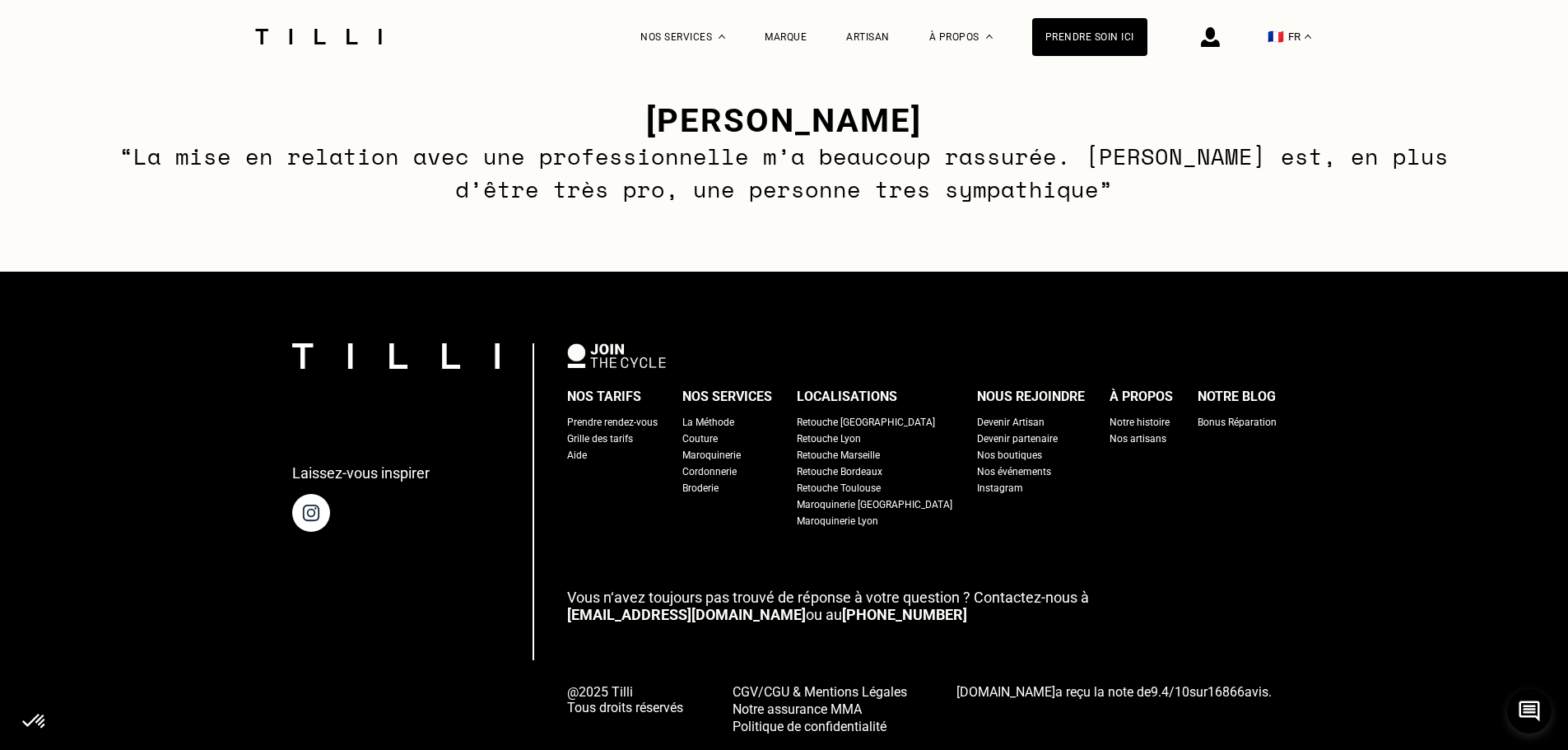
scroll to position [2539, 0]
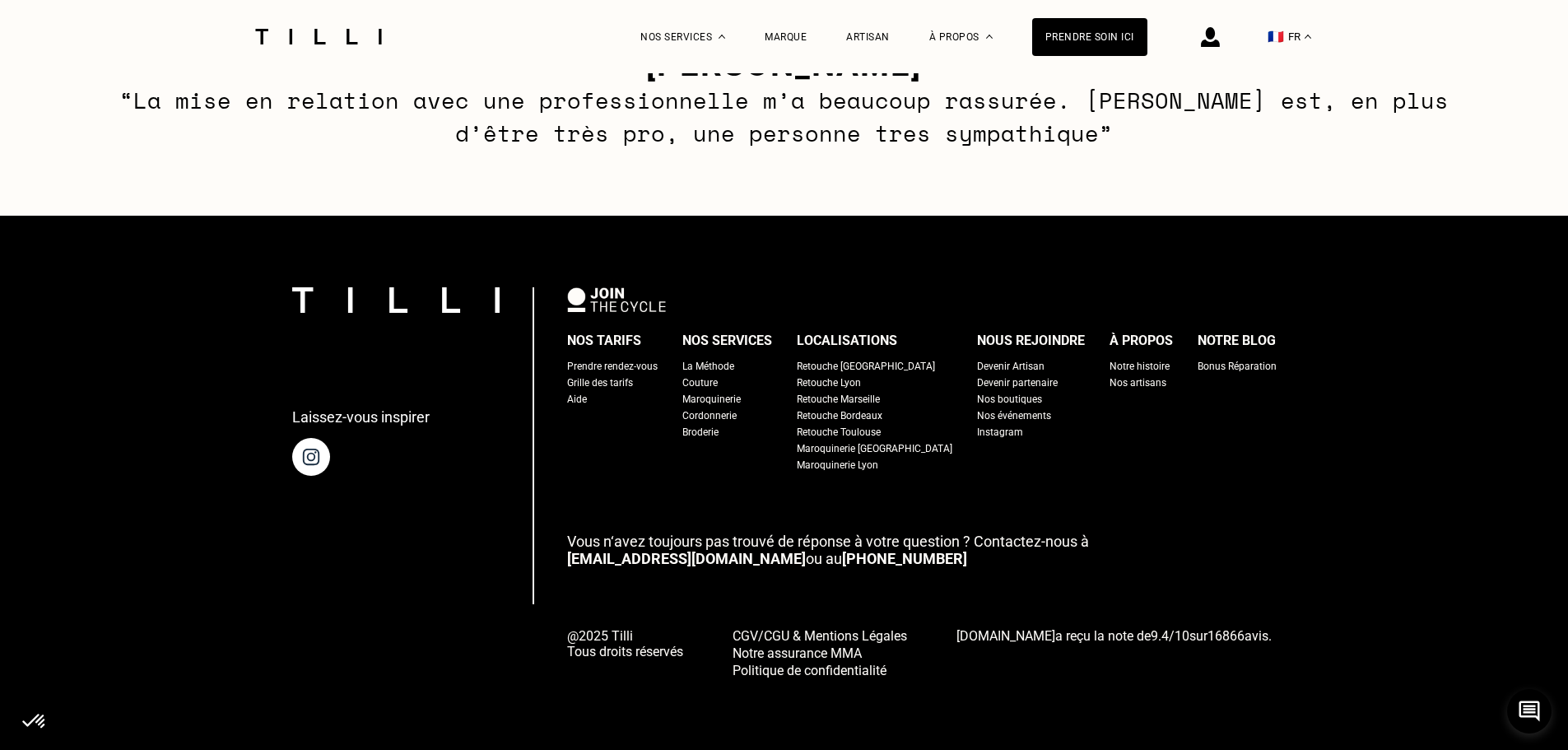
click at [601, 375] on div "Grille des tarifs" at bounding box center [600, 382] width 66 height 16
select select "FR"
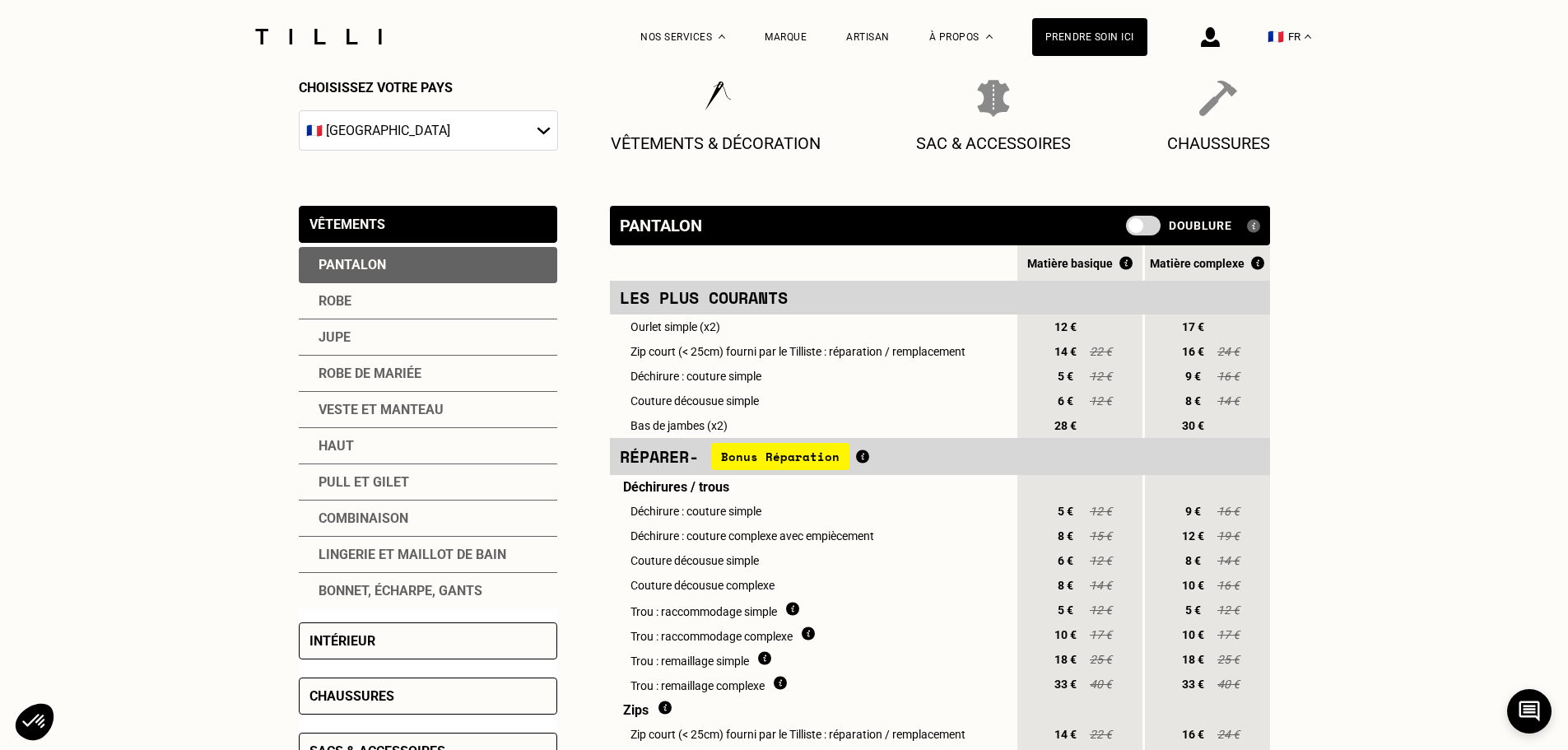
scroll to position [247, 0]
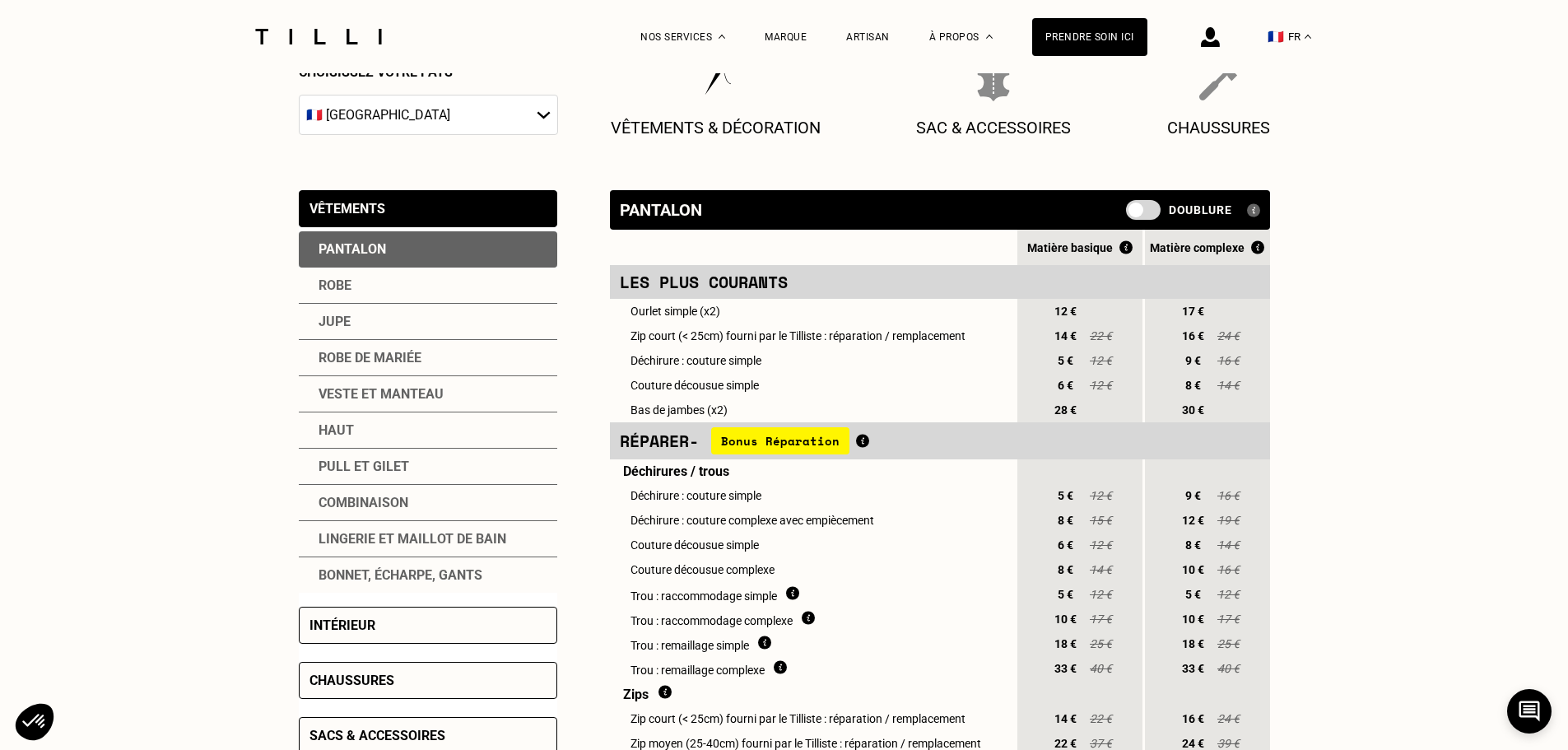
click at [344, 349] on div "Robe de mariée" at bounding box center [427, 358] width 258 height 36
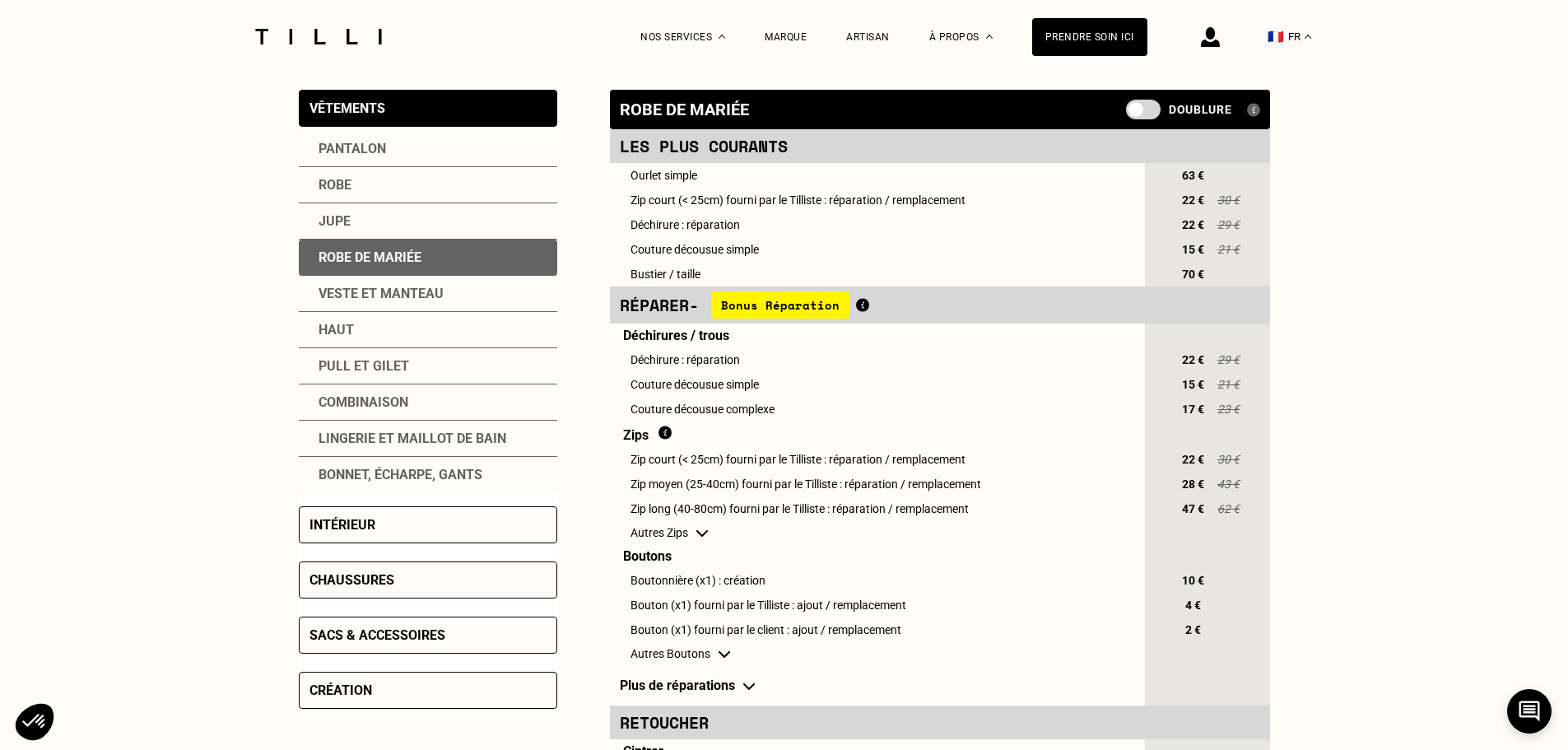
scroll to position [329, 0]
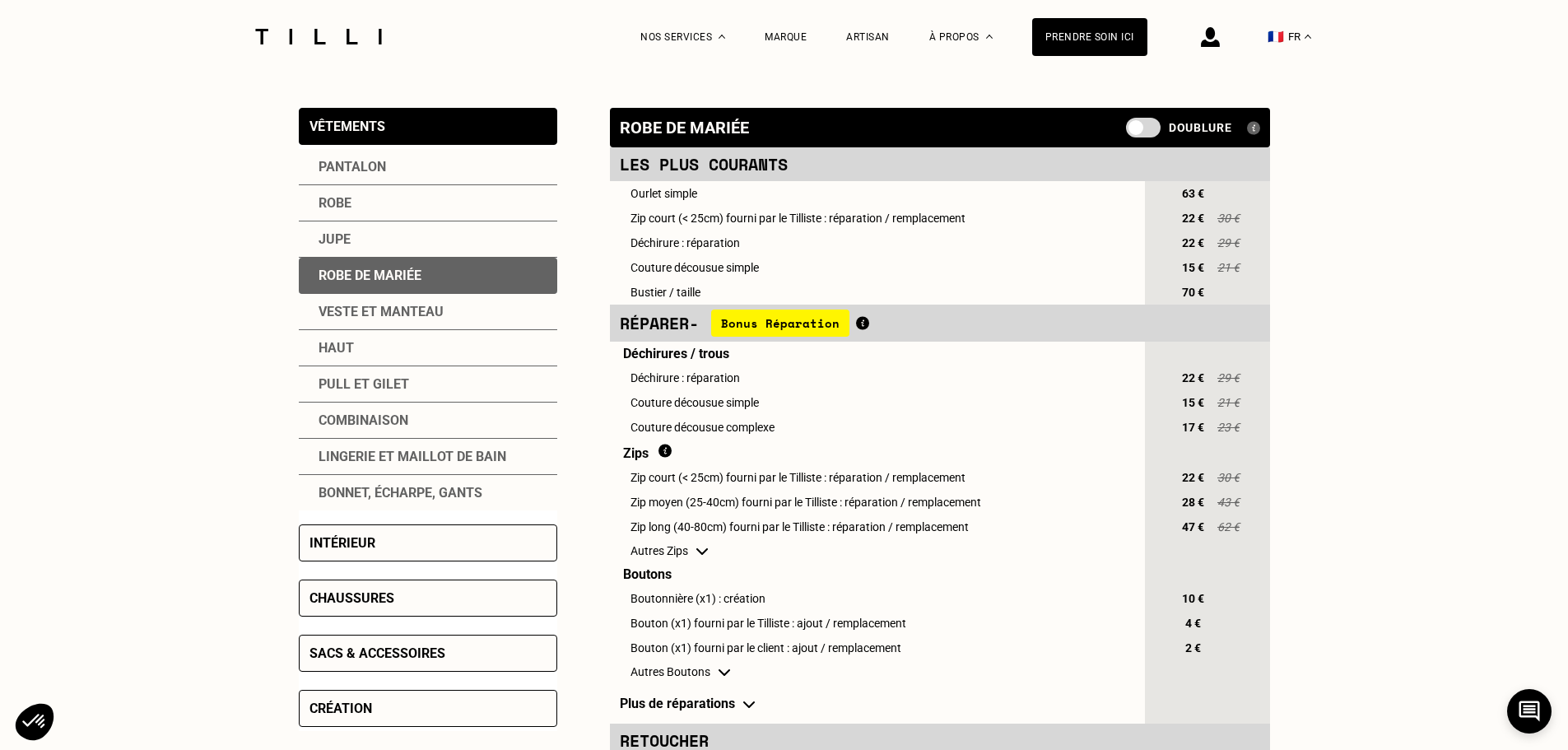
click at [389, 465] on div "Lingerie et maillot de bain" at bounding box center [427, 456] width 258 height 36
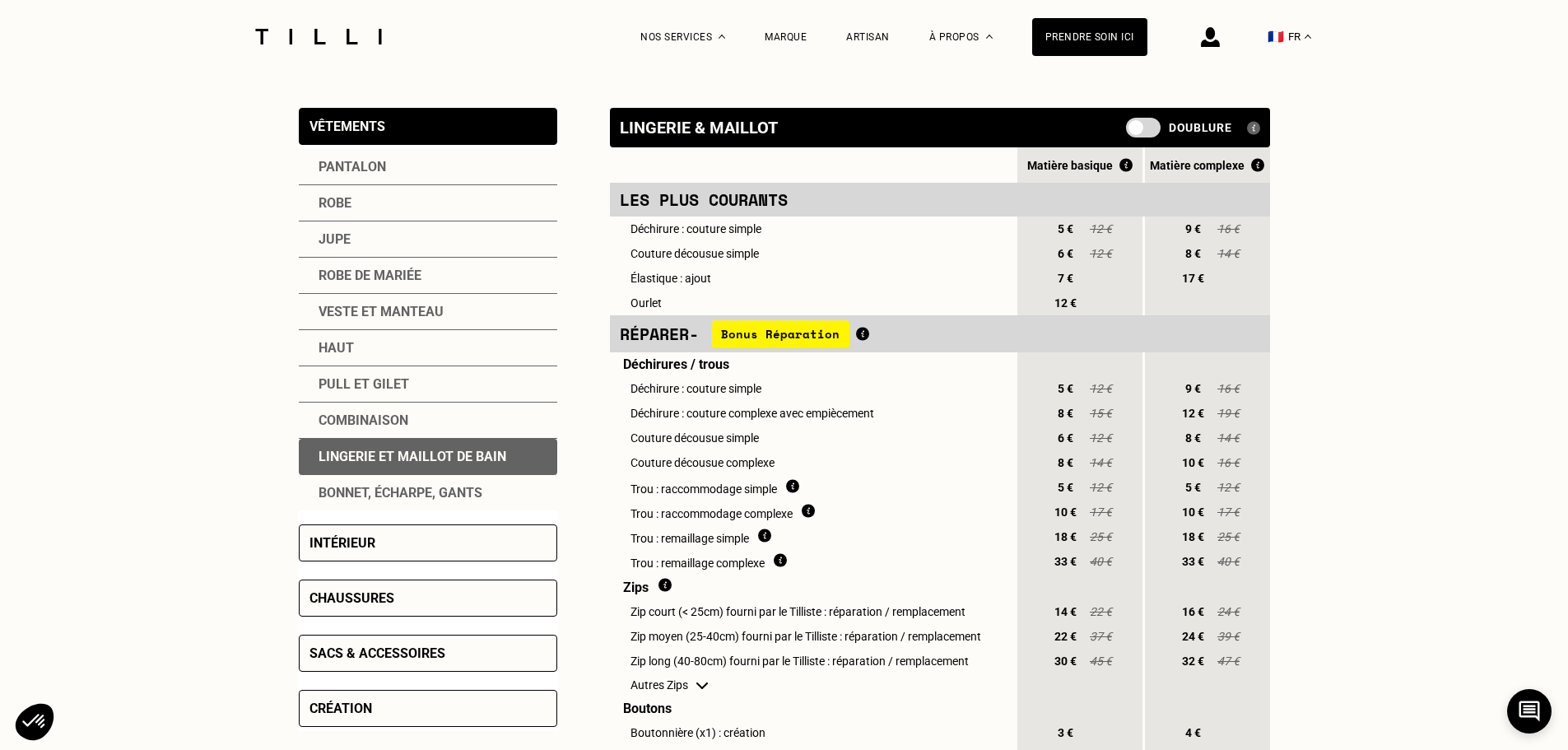
click at [389, 393] on div "Pull et gilet" at bounding box center [427, 384] width 258 height 36
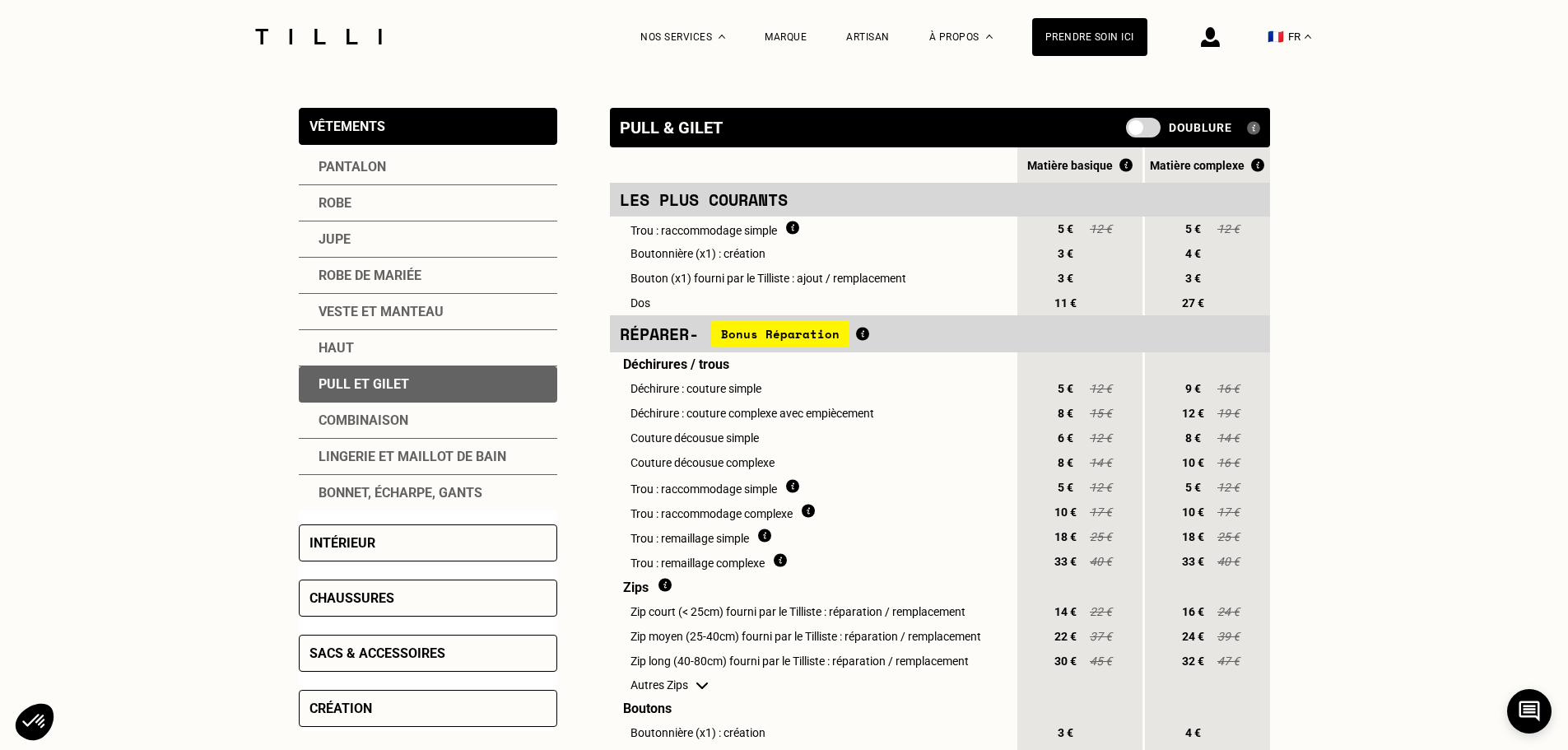
click at [390, 241] on div "Jupe" at bounding box center [427, 240] width 258 height 36
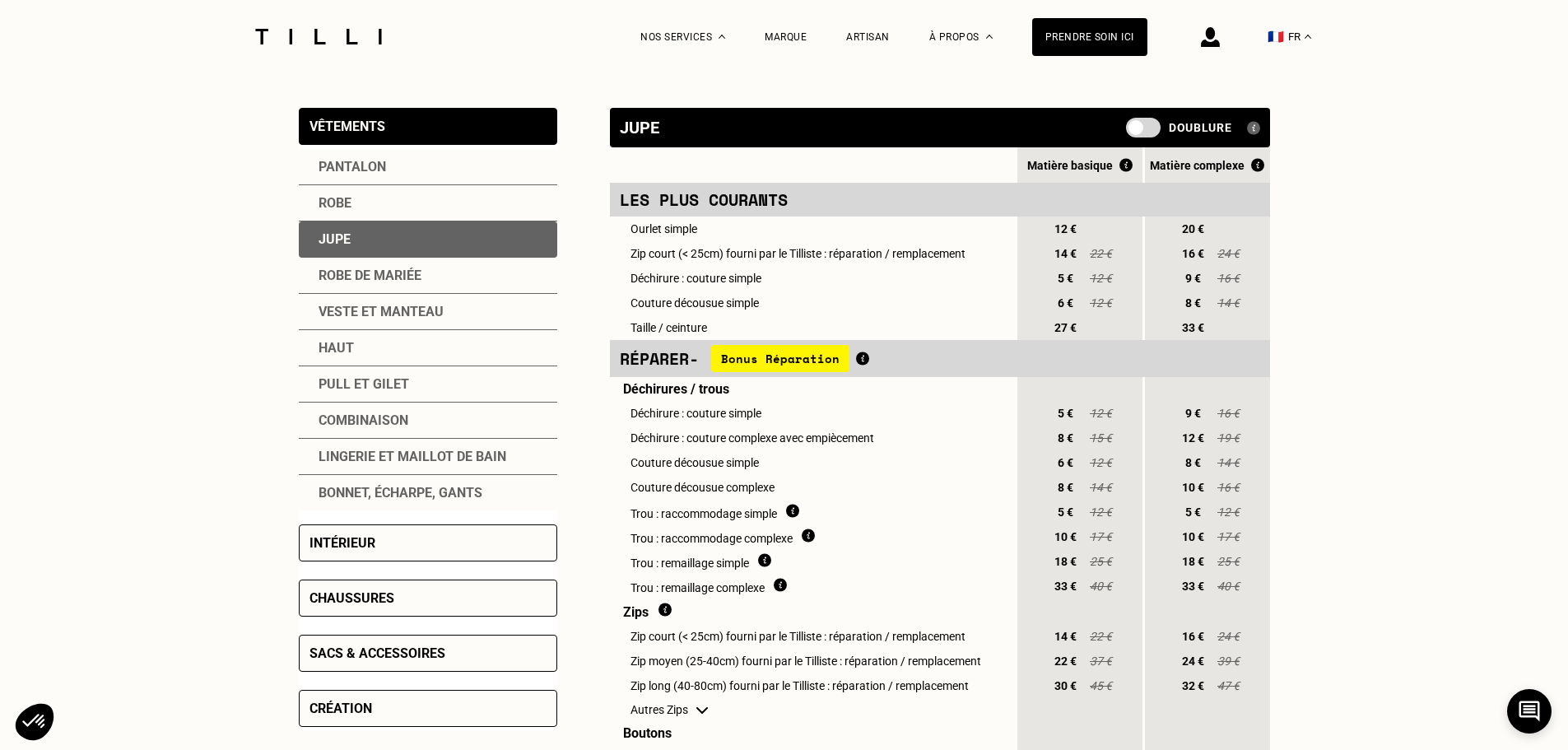
click at [386, 212] on div "Robe" at bounding box center [427, 203] width 258 height 36
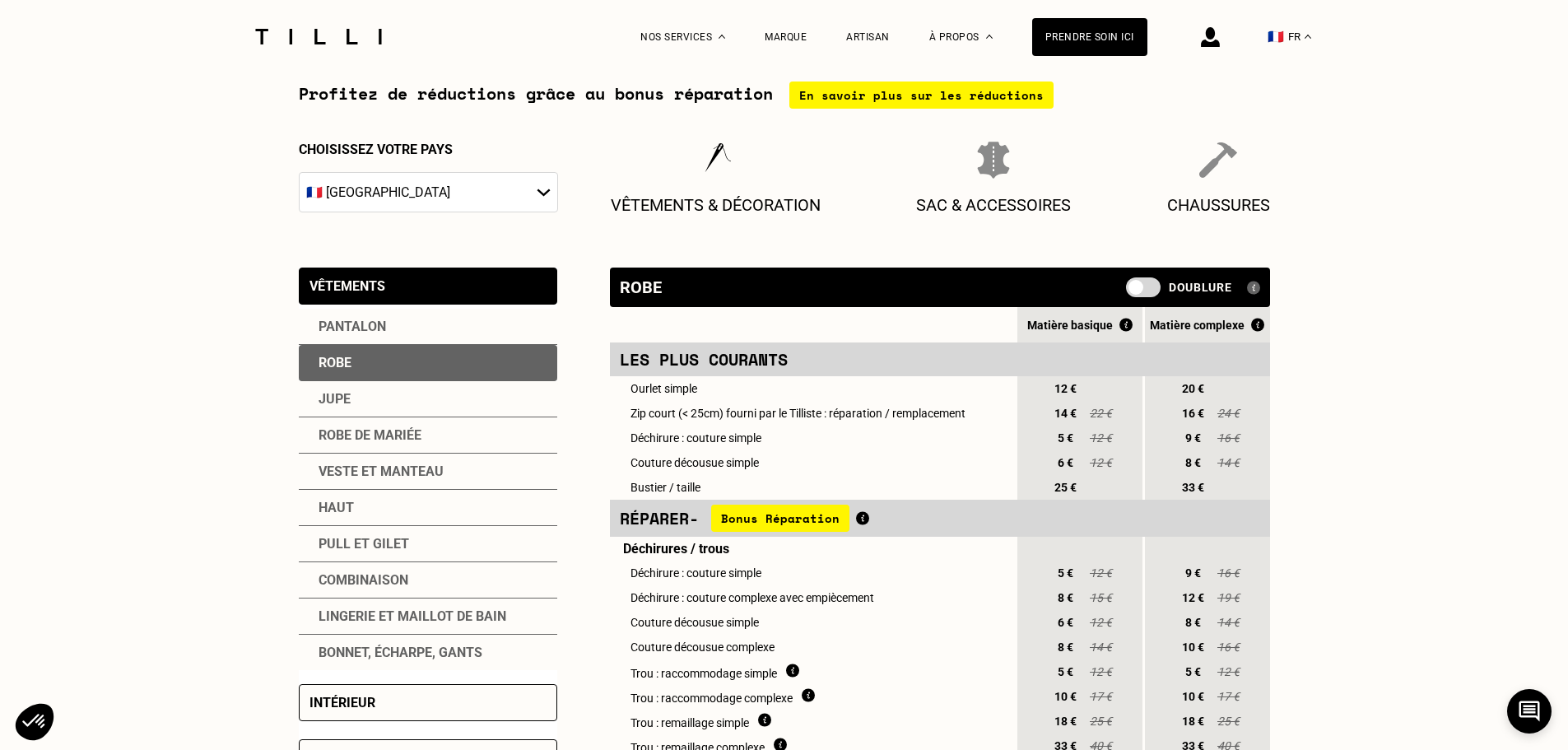
scroll to position [165, 0]
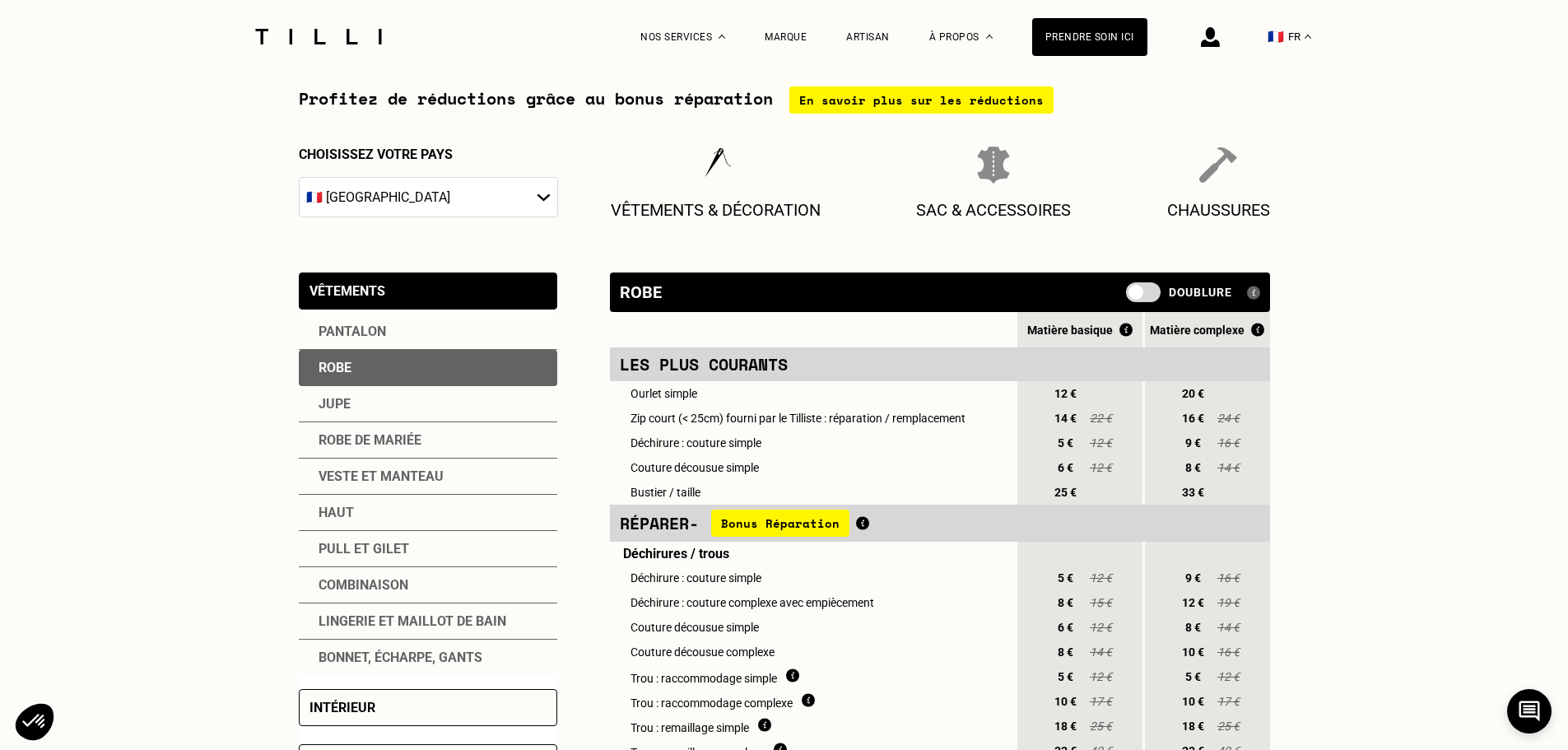
click at [411, 328] on div "Pantalon" at bounding box center [427, 332] width 258 height 36
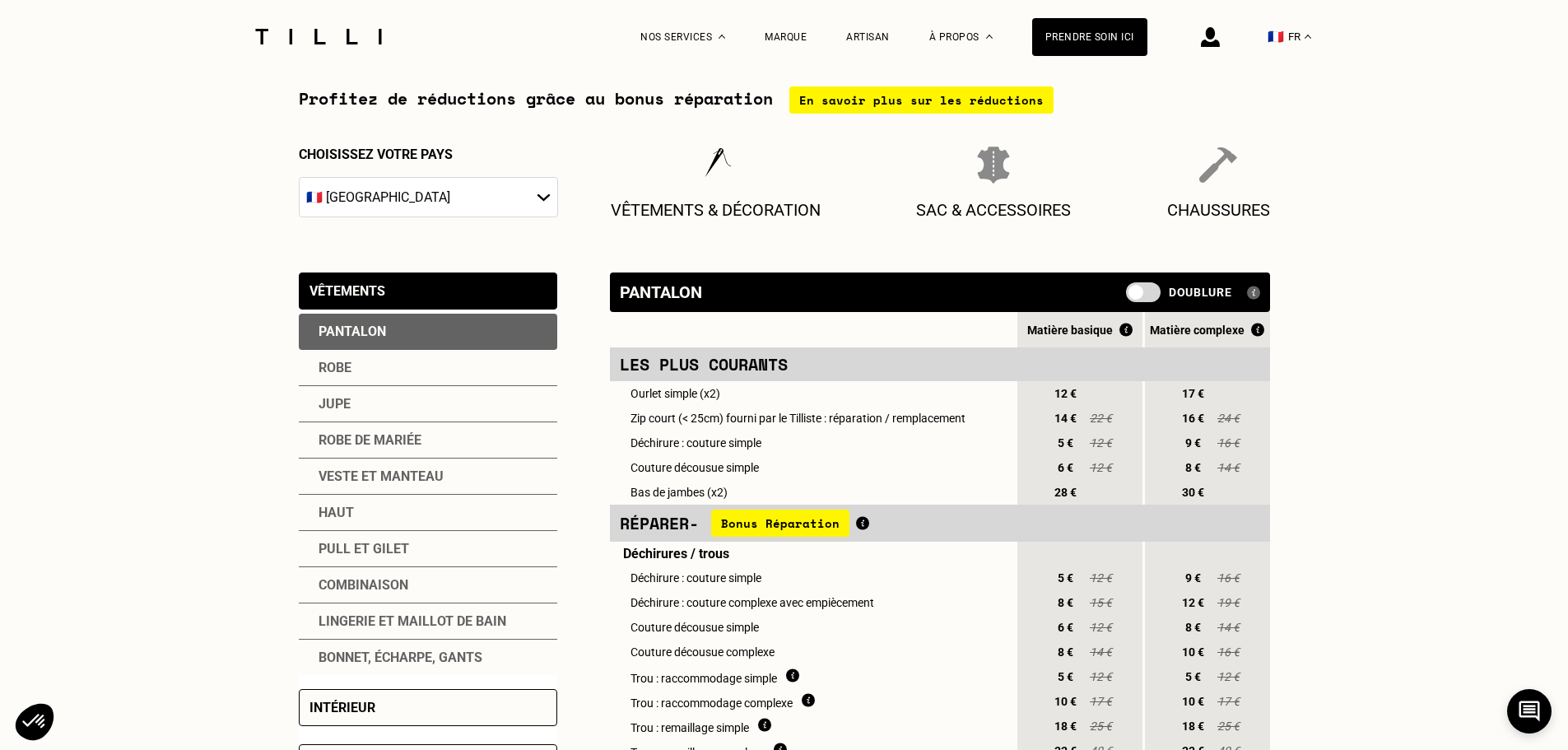
click at [412, 367] on div "Robe" at bounding box center [427, 368] width 258 height 36
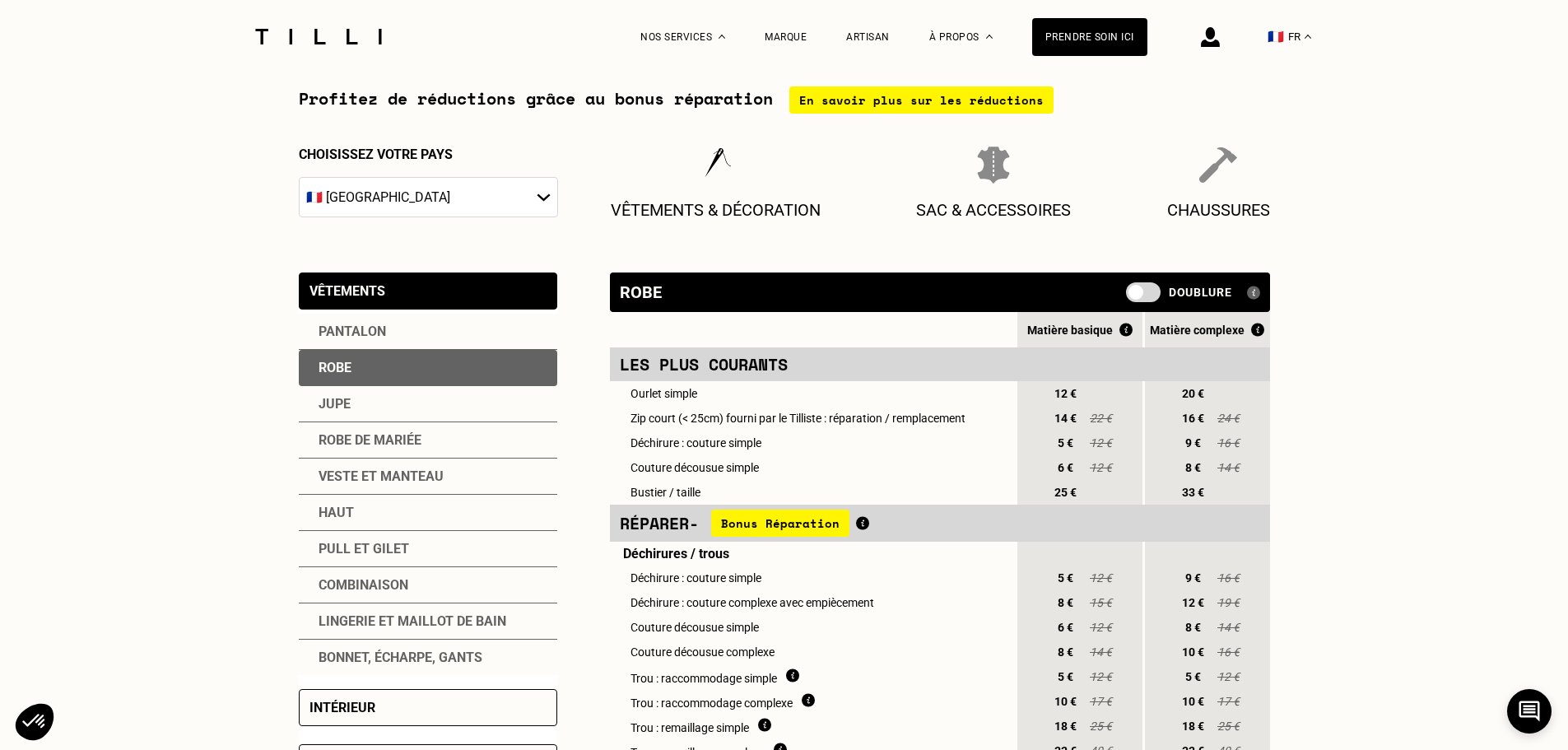
click at [421, 482] on div "Veste et manteau" at bounding box center [427, 476] width 258 height 36
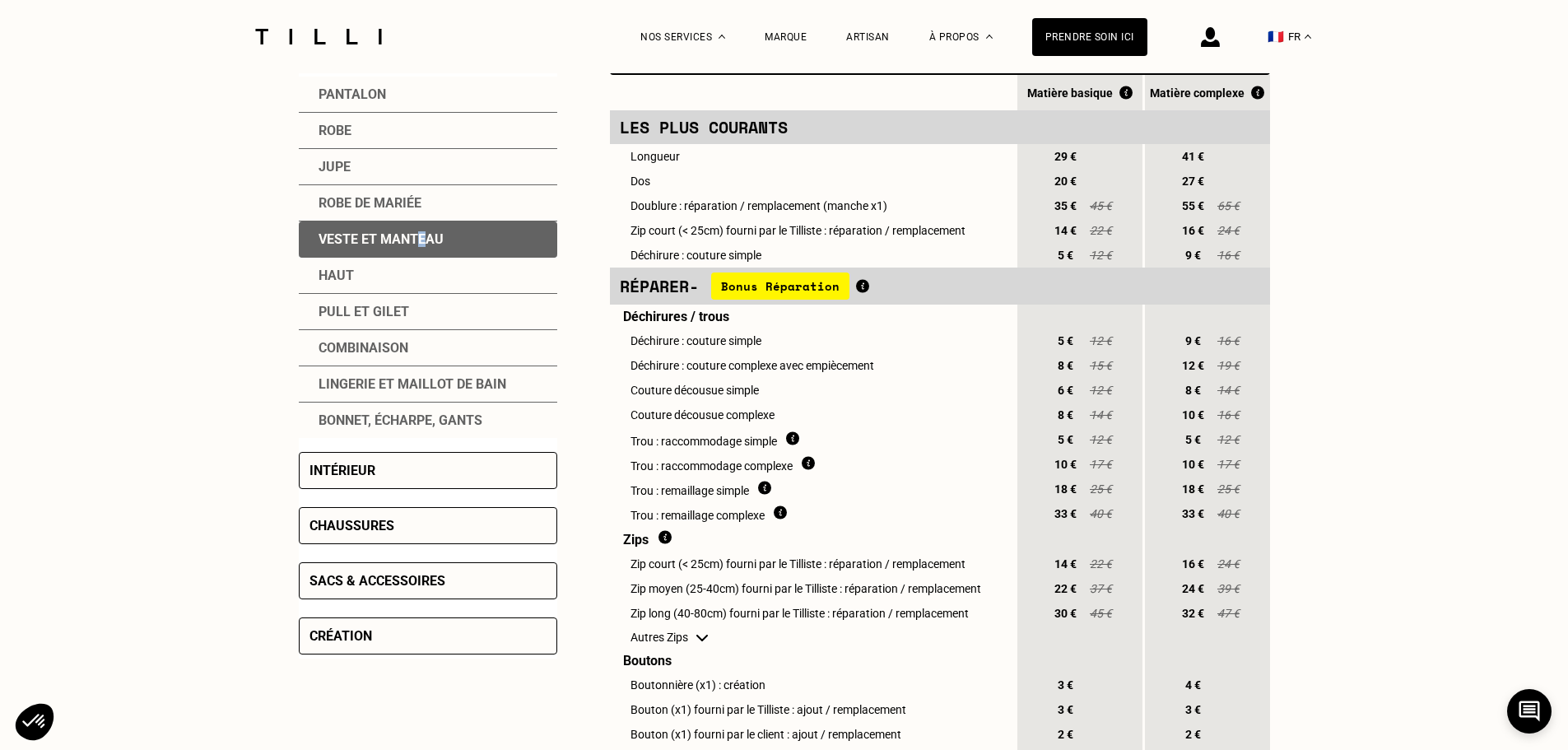
scroll to position [411, 0]
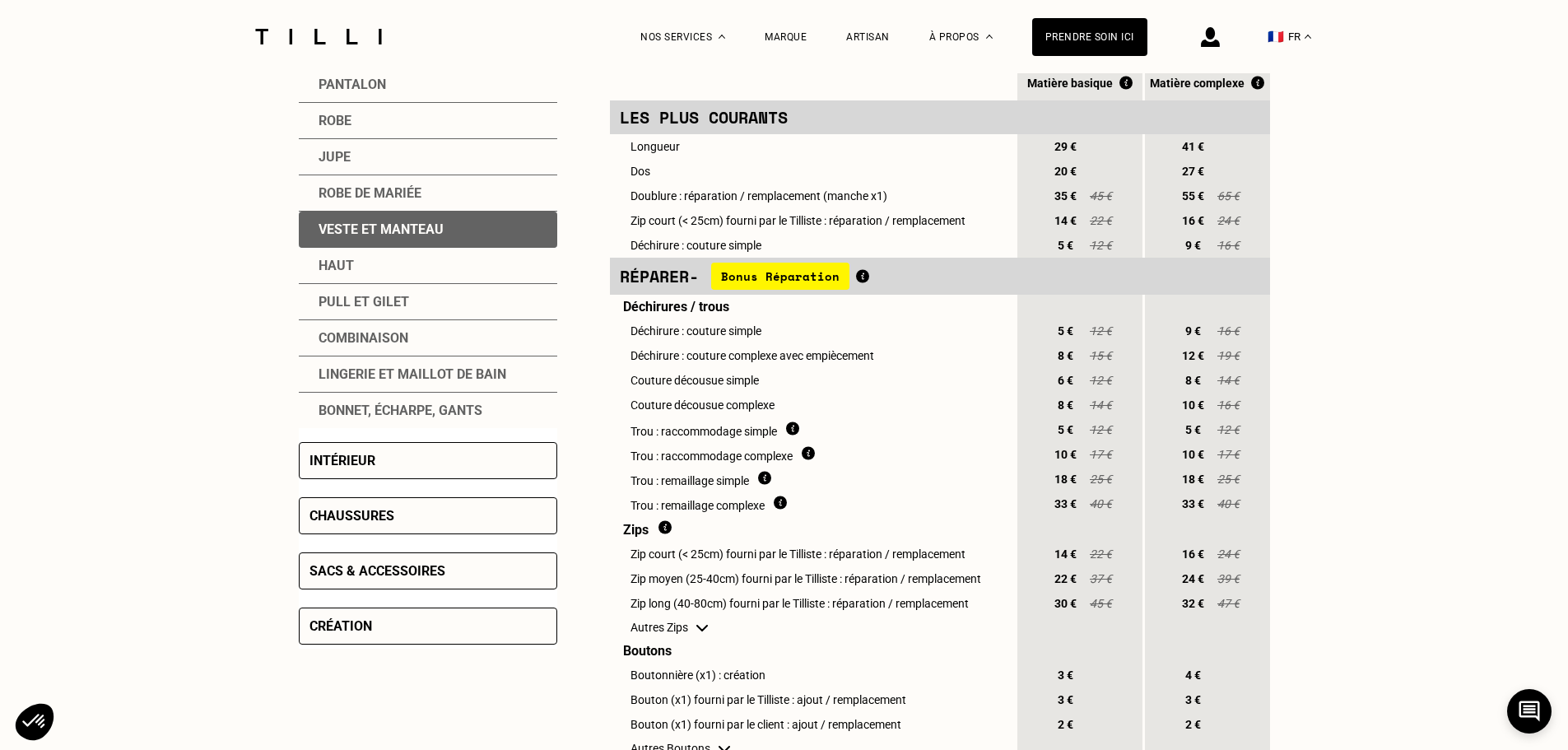
click at [368, 468] on div "Intérieur" at bounding box center [342, 461] width 66 height 15
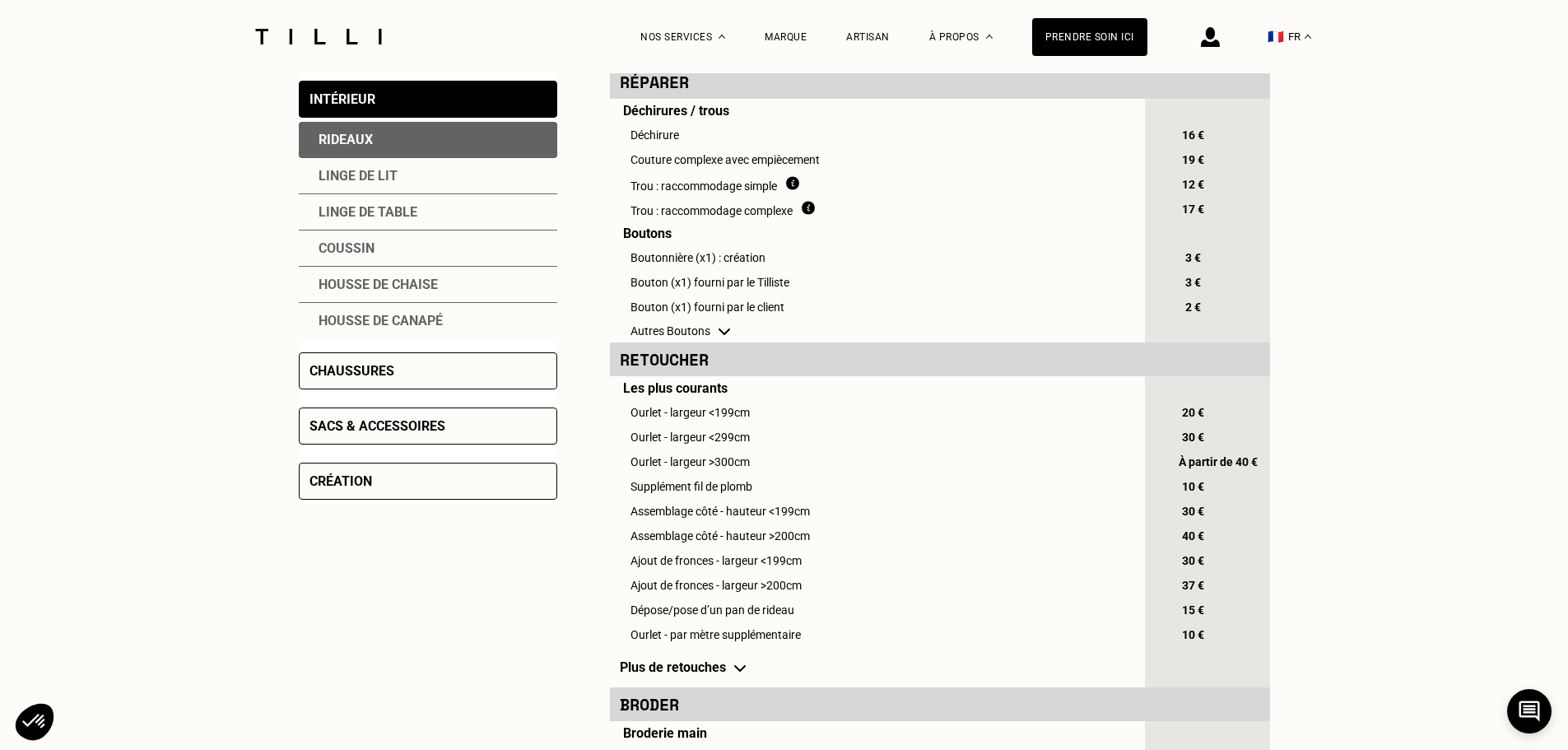
drag, startPoint x: 366, startPoint y: 395, endPoint x: 392, endPoint y: 375, distance: 32.8
click at [368, 393] on div "Chaussures" at bounding box center [427, 373] width 258 height 41
click at [393, 370] on div "Chaussures" at bounding box center [427, 370] width 258 height 37
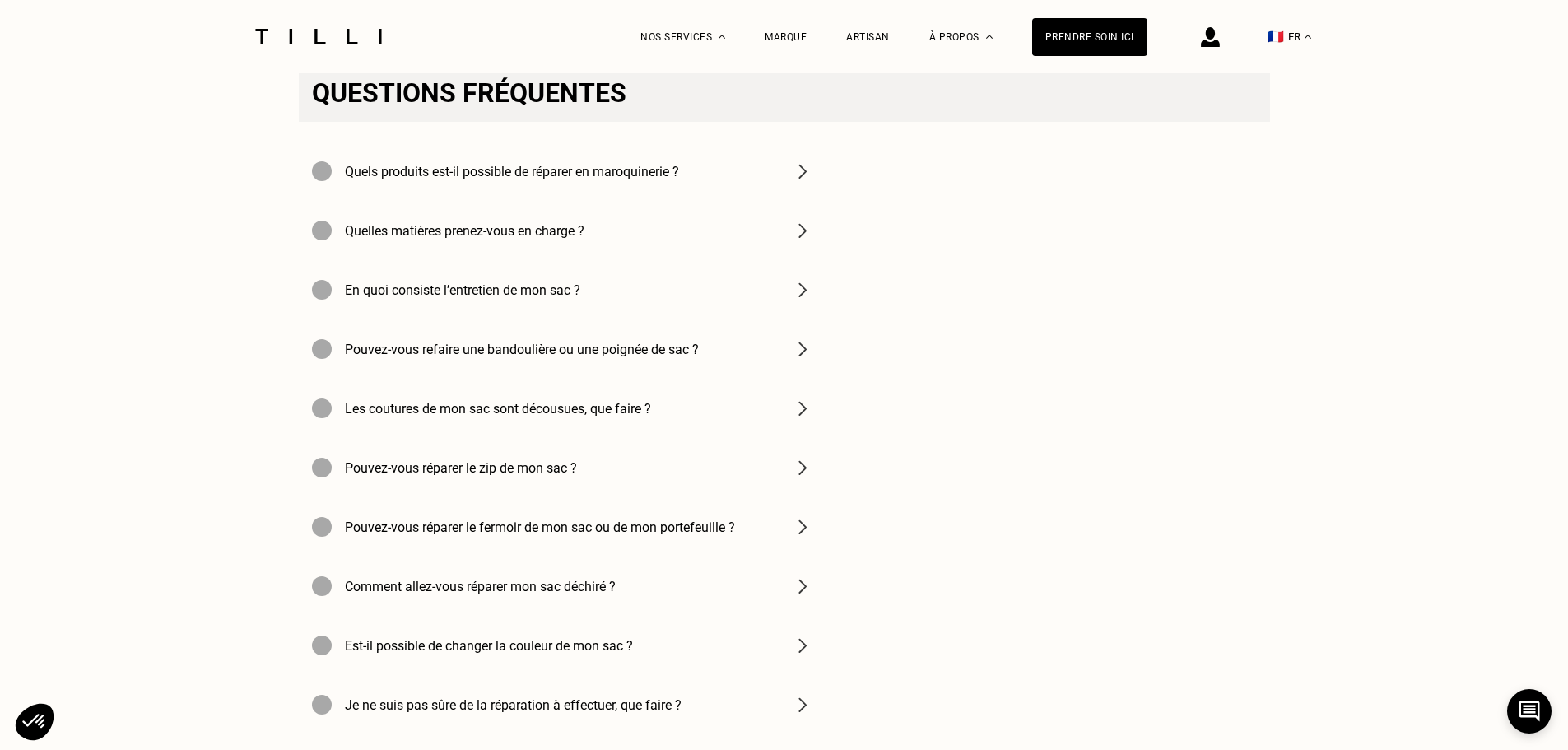
scroll to position [2387, 0]
